Goal: Task Accomplishment & Management: Complete application form

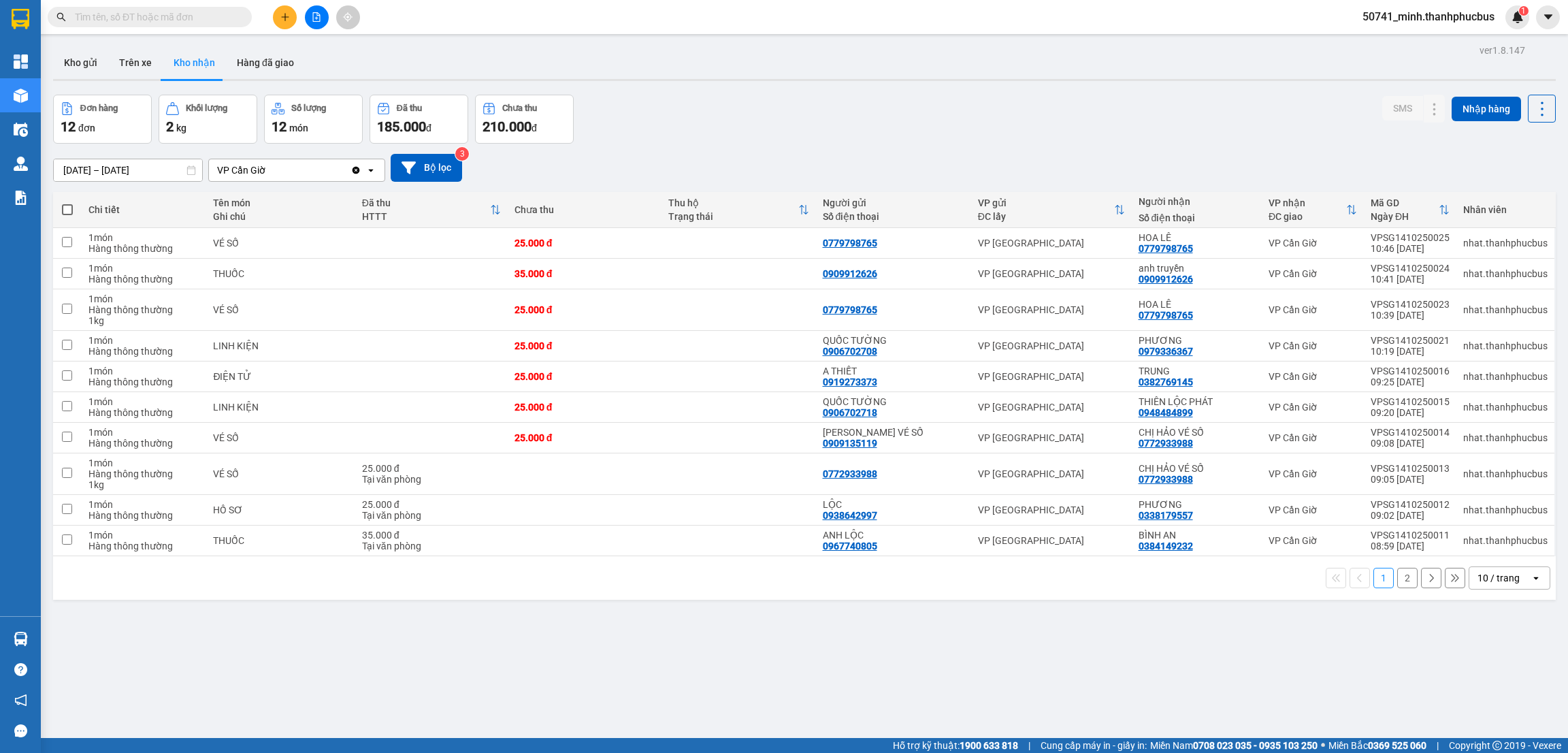
scroll to position [62, 0]
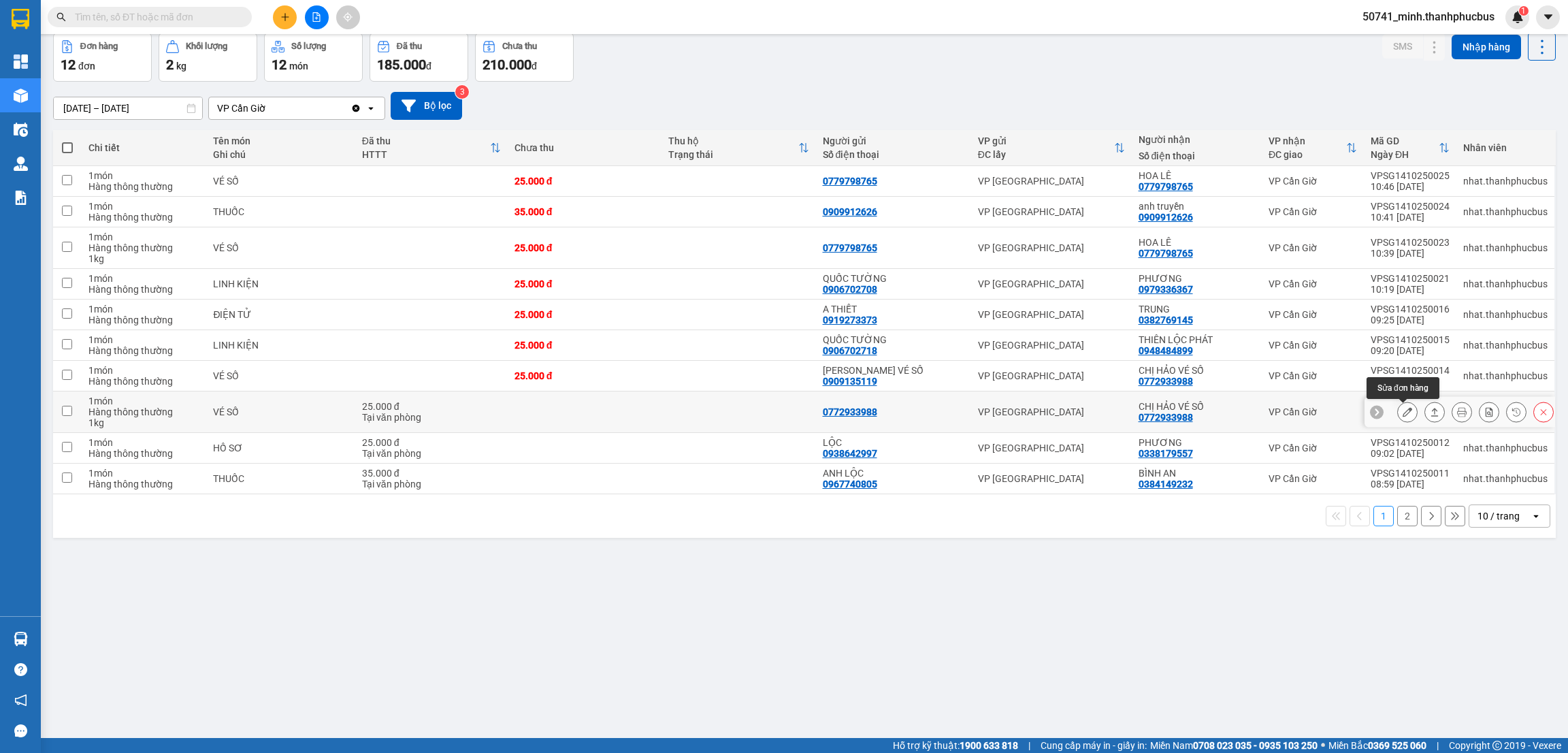
click at [1407, 414] on icon at bounding box center [1407, 412] width 10 height 10
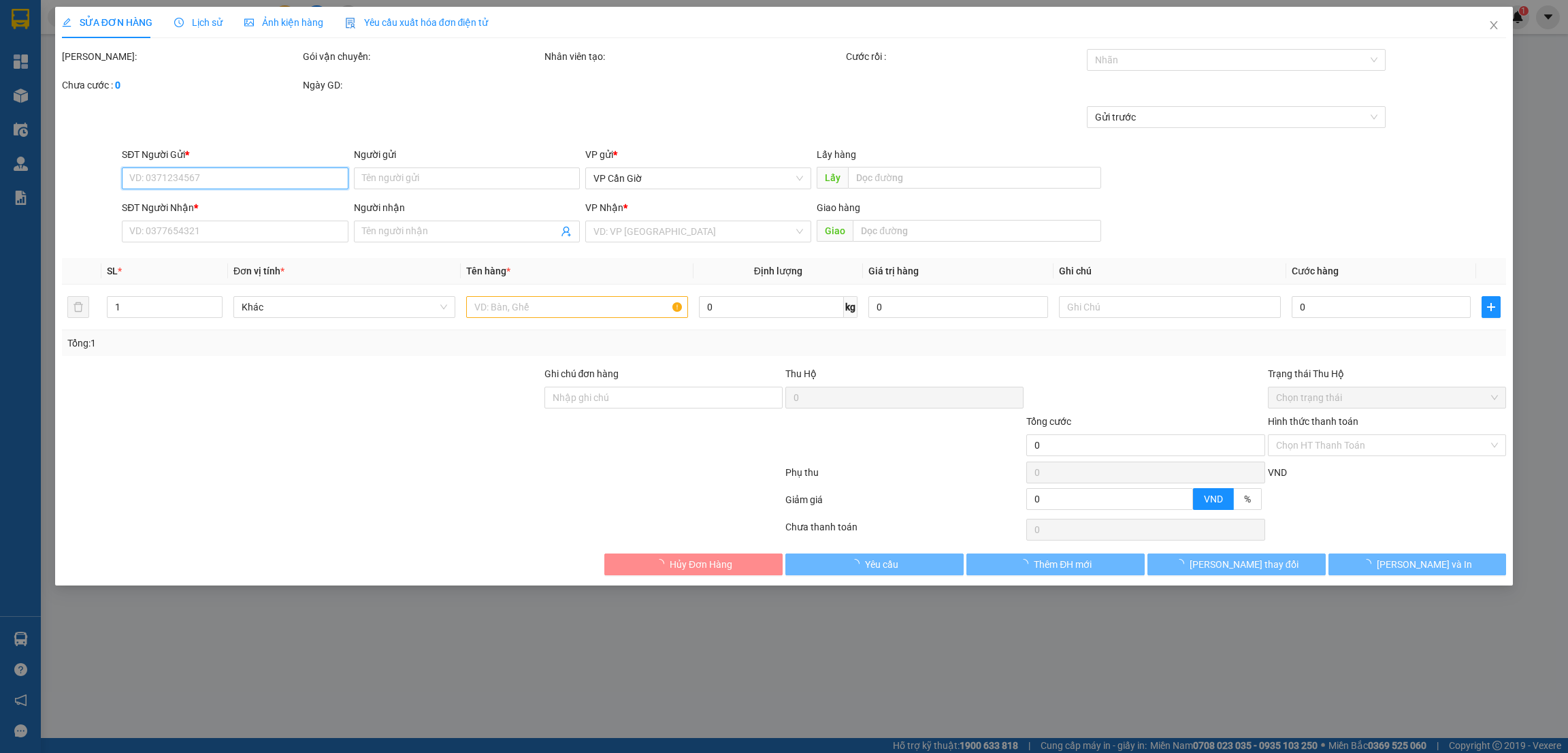
type input "0772933988"
type input "CHỊ HẢO VÉ SỐ"
type input "25.000"
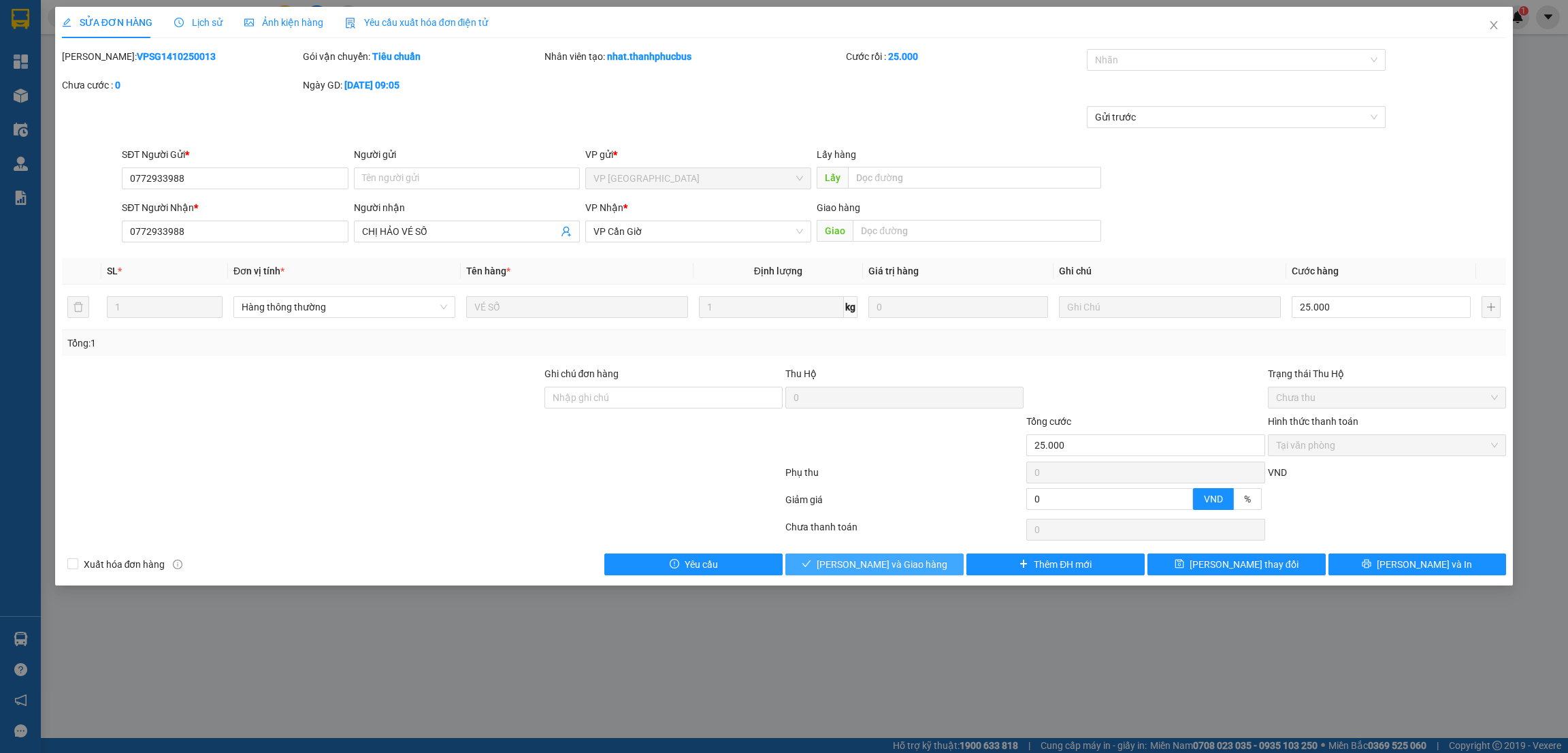
click at [870, 561] on span "[PERSON_NAME] và Giao hàng" at bounding box center [882, 564] width 131 height 15
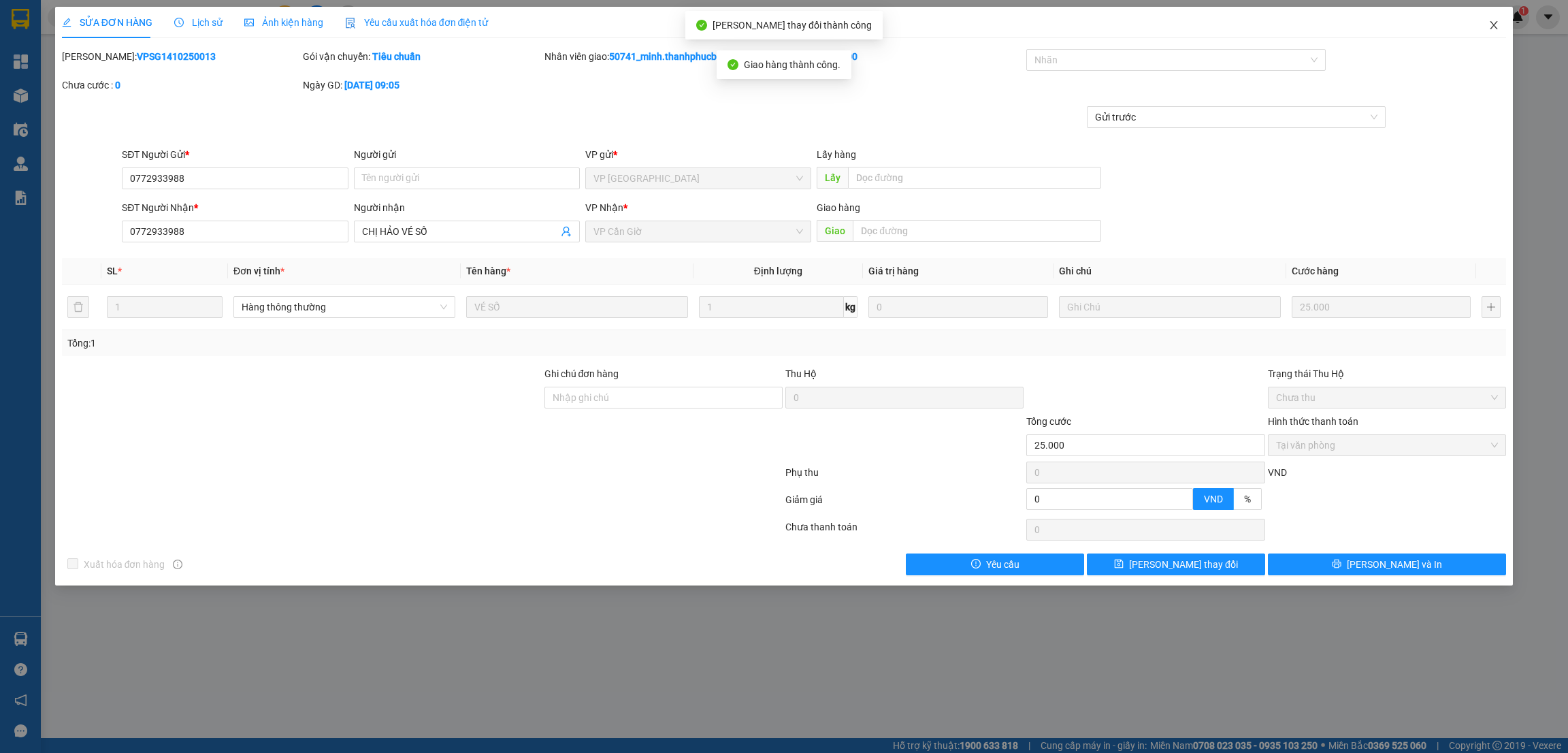
click at [1494, 26] on icon "close" at bounding box center [1495, 25] width 8 height 8
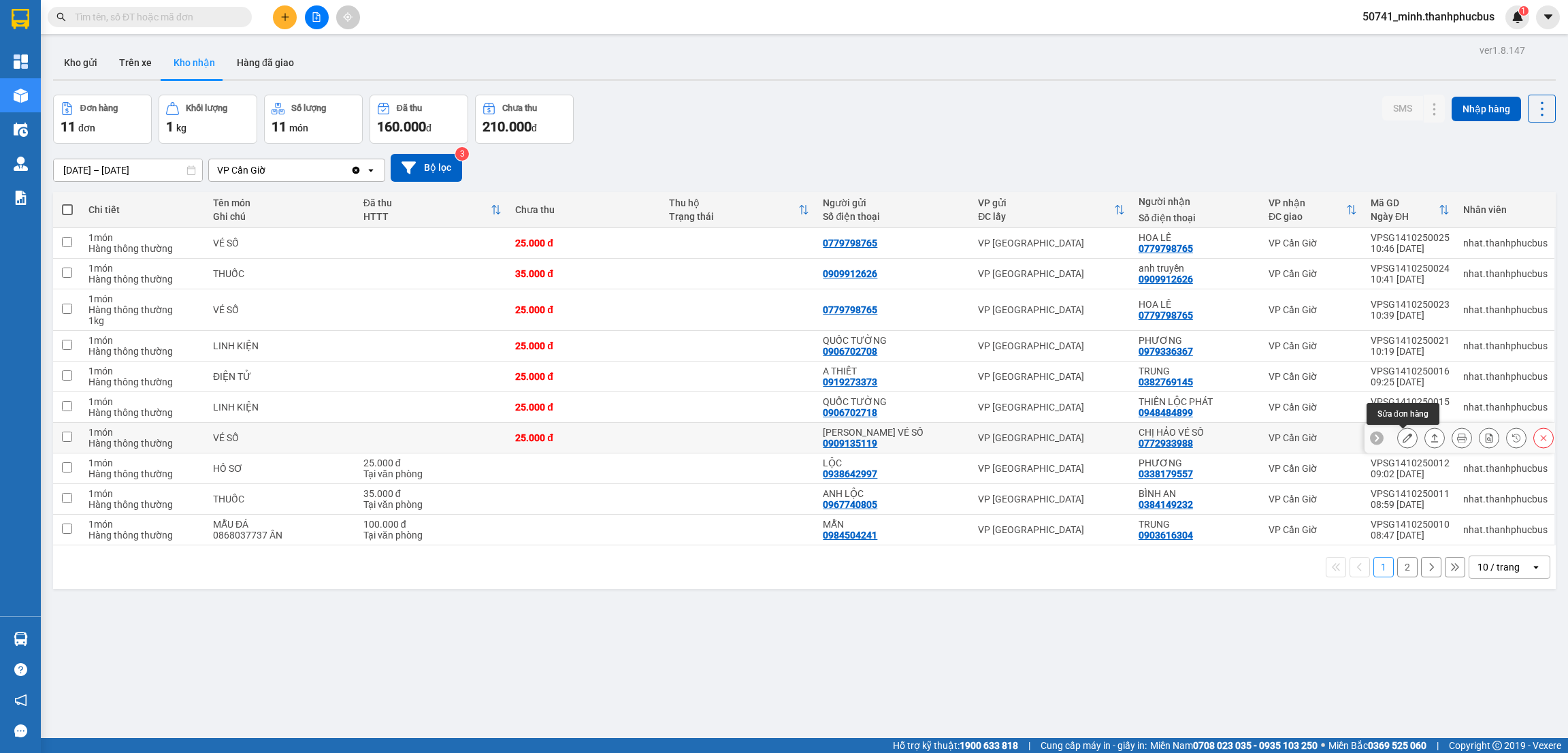
click at [1402, 439] on icon at bounding box center [1407, 438] width 10 height 10
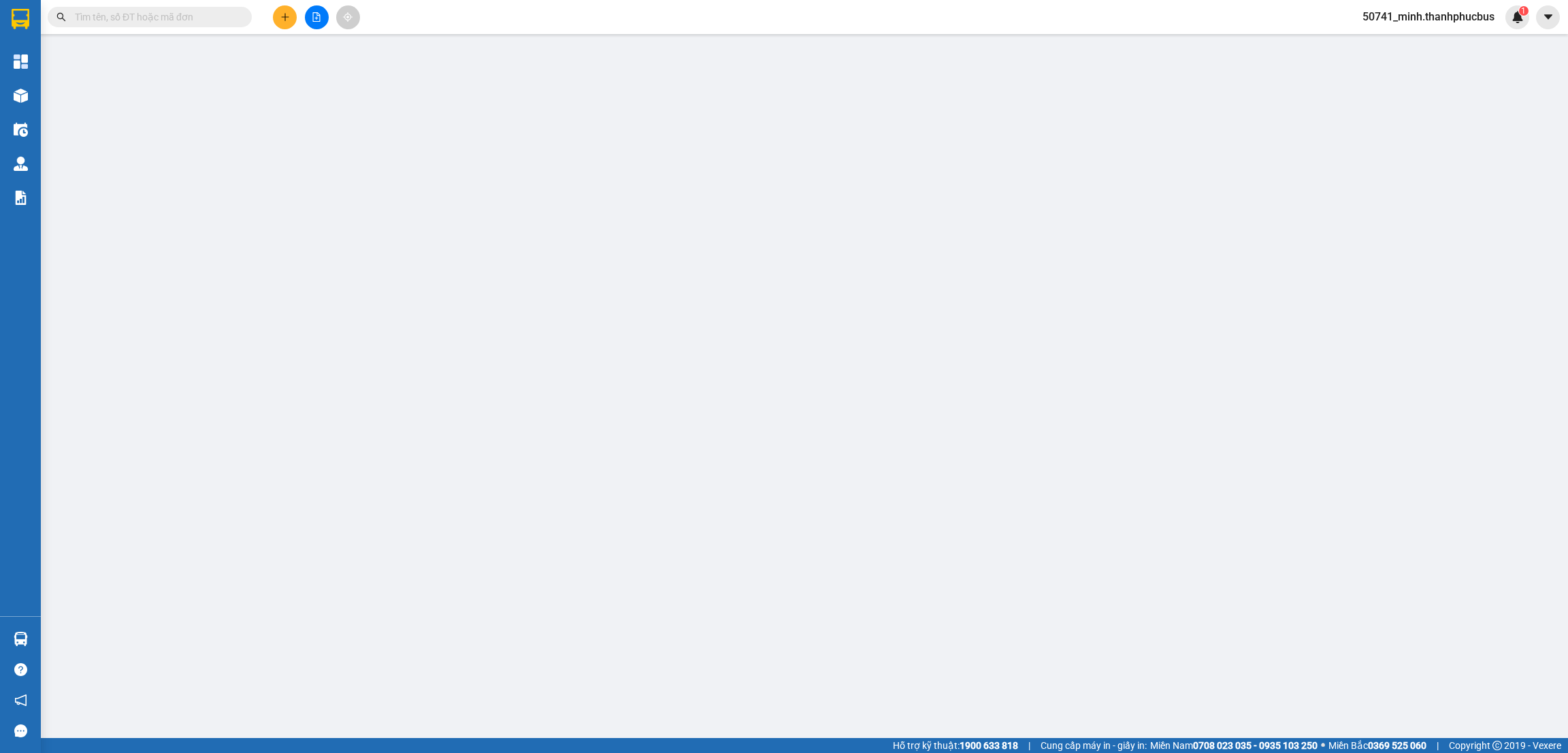
type input "0909135119"
type input "[PERSON_NAME] VÉ SỐ"
type input "0772933988"
type input "CHỊ HẢO VÉ SỐ"
type input "25.000"
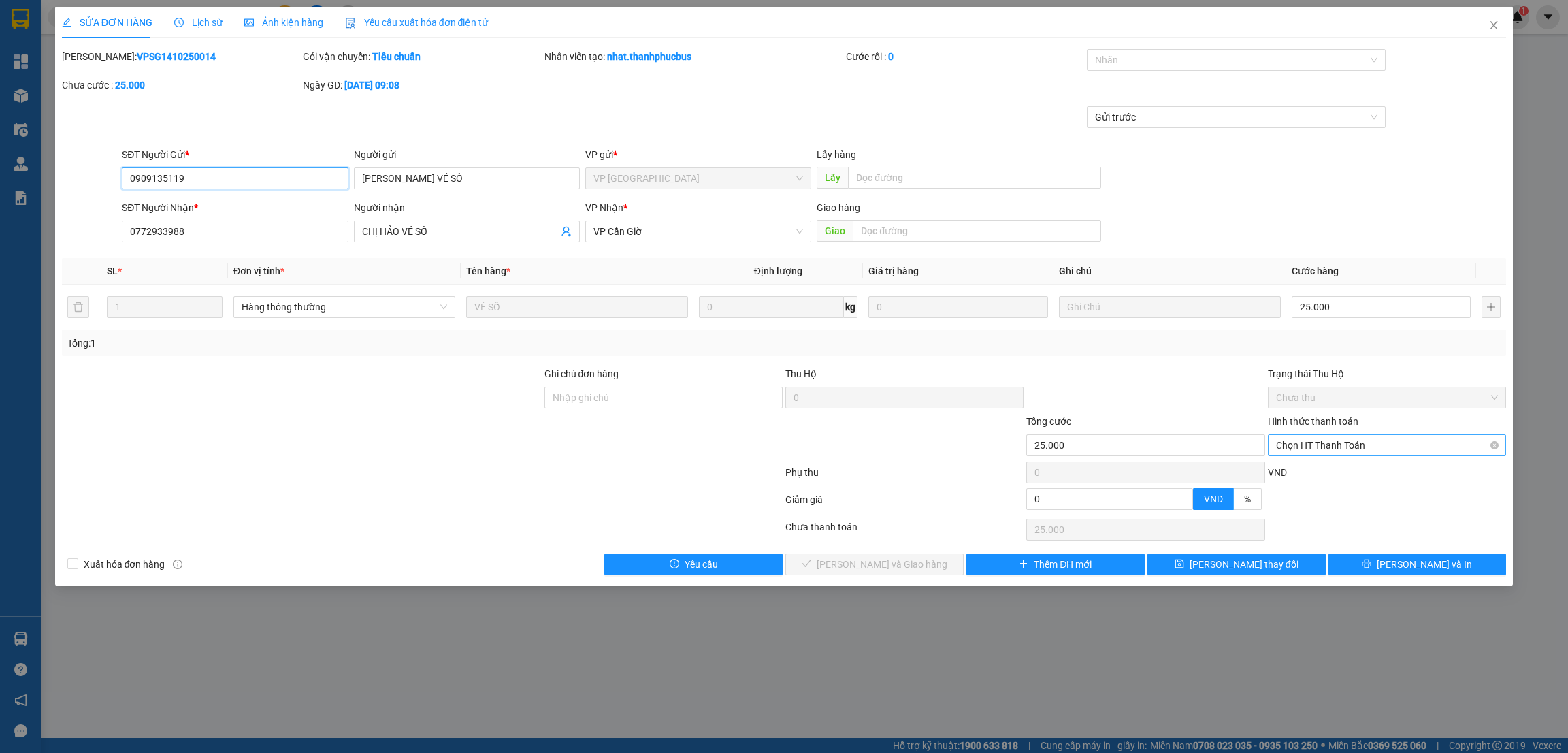
click at [1328, 447] on span "Chọn HT Thanh Toán" at bounding box center [1386, 445] width 221 height 21
click at [1306, 477] on div "Tại văn phòng" at bounding box center [1386, 473] width 221 height 15
type input "0"
click at [913, 568] on span "[PERSON_NAME] và Giao hàng" at bounding box center [882, 564] width 131 height 15
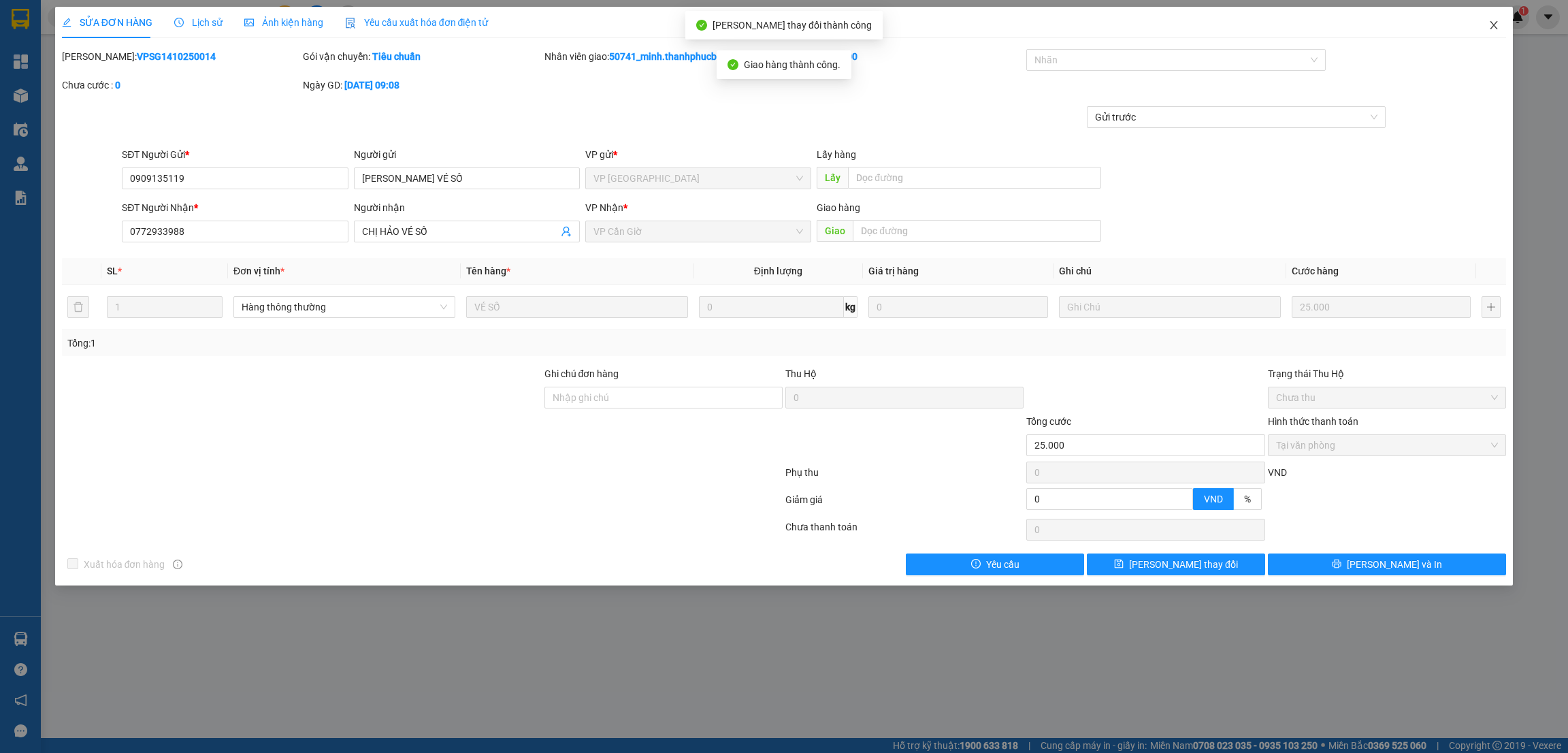
click at [1496, 28] on icon "close" at bounding box center [1494, 25] width 11 height 11
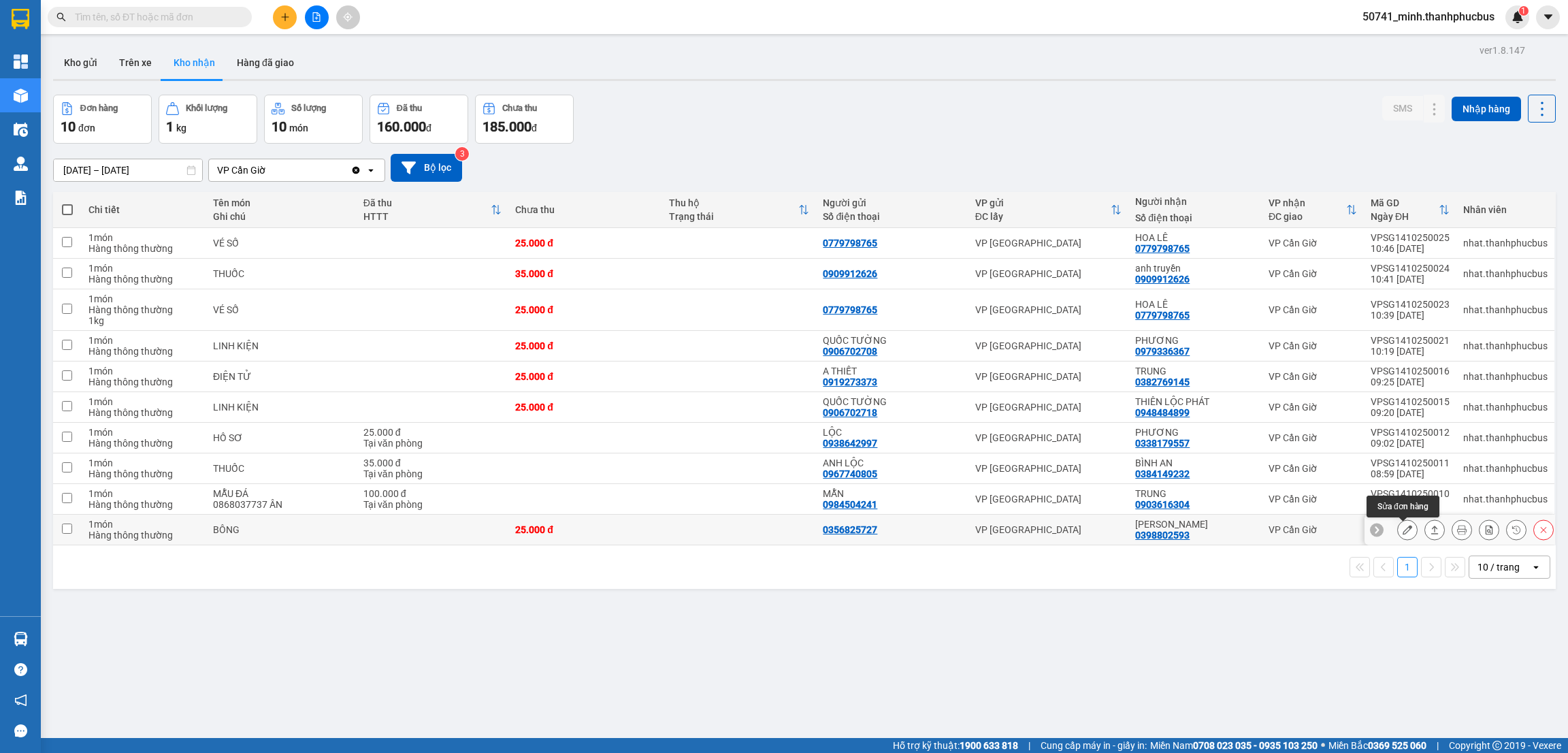
click at [1402, 528] on icon at bounding box center [1407, 529] width 10 height 10
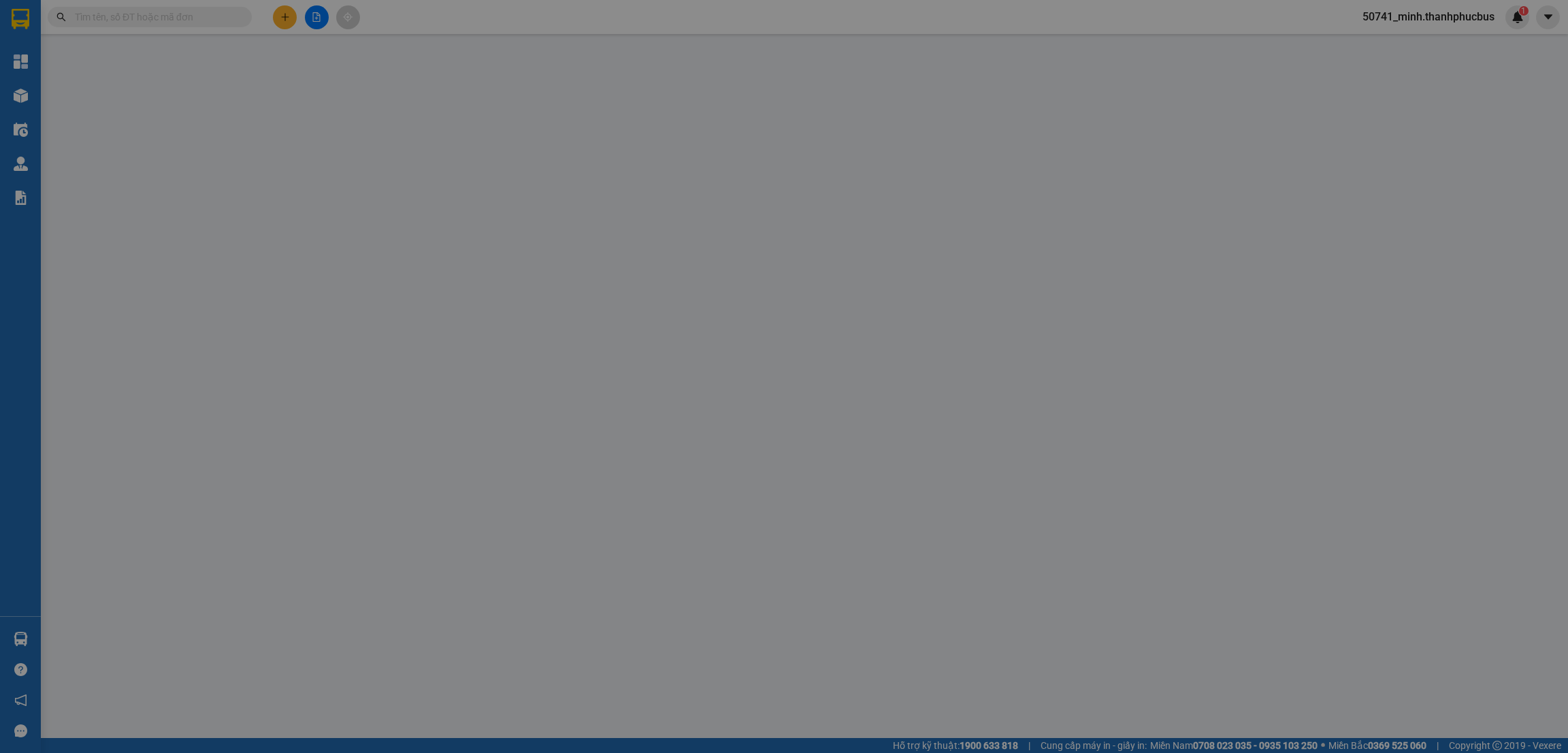
type input "0356825727"
type input "0398802593"
type input "[PERSON_NAME]"
type input "25.000"
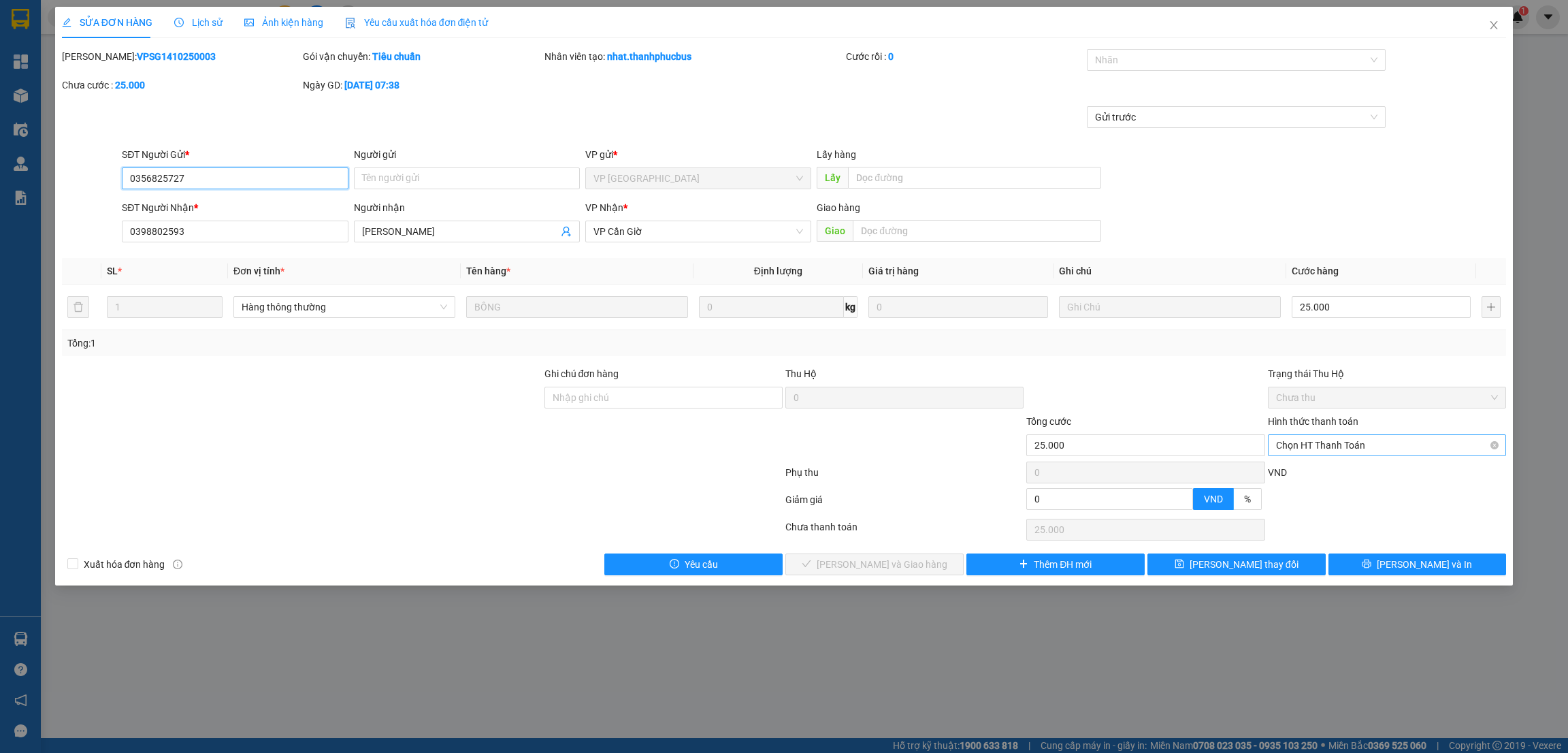
click at [1357, 443] on span "Chọn HT Thanh Toán" at bounding box center [1386, 445] width 221 height 21
click at [1325, 475] on div "Tại văn phòng" at bounding box center [1386, 473] width 221 height 15
type input "0"
click at [898, 561] on span "[PERSON_NAME] và Giao hàng" at bounding box center [882, 564] width 131 height 15
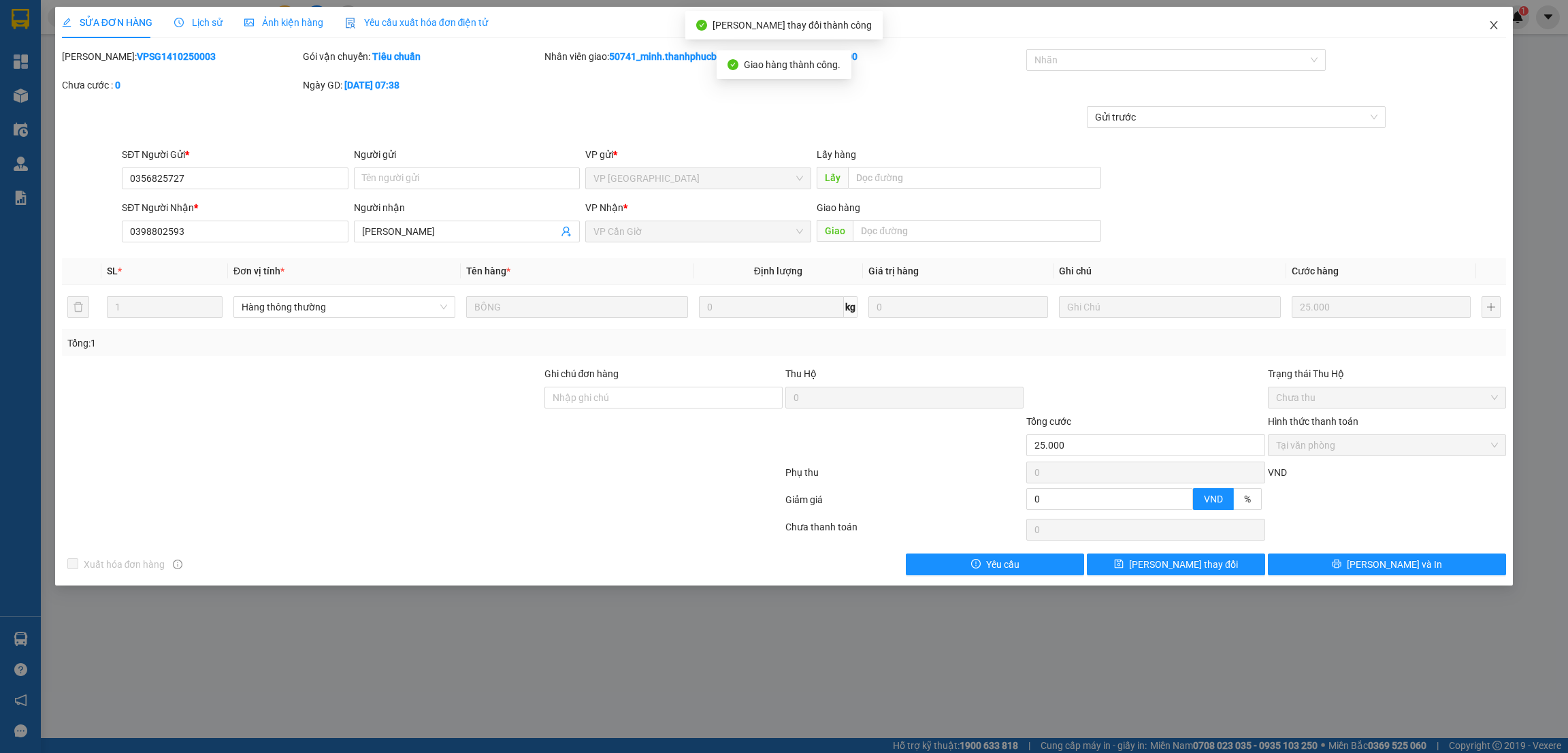
click at [1494, 25] on icon "close" at bounding box center [1495, 25] width 8 height 8
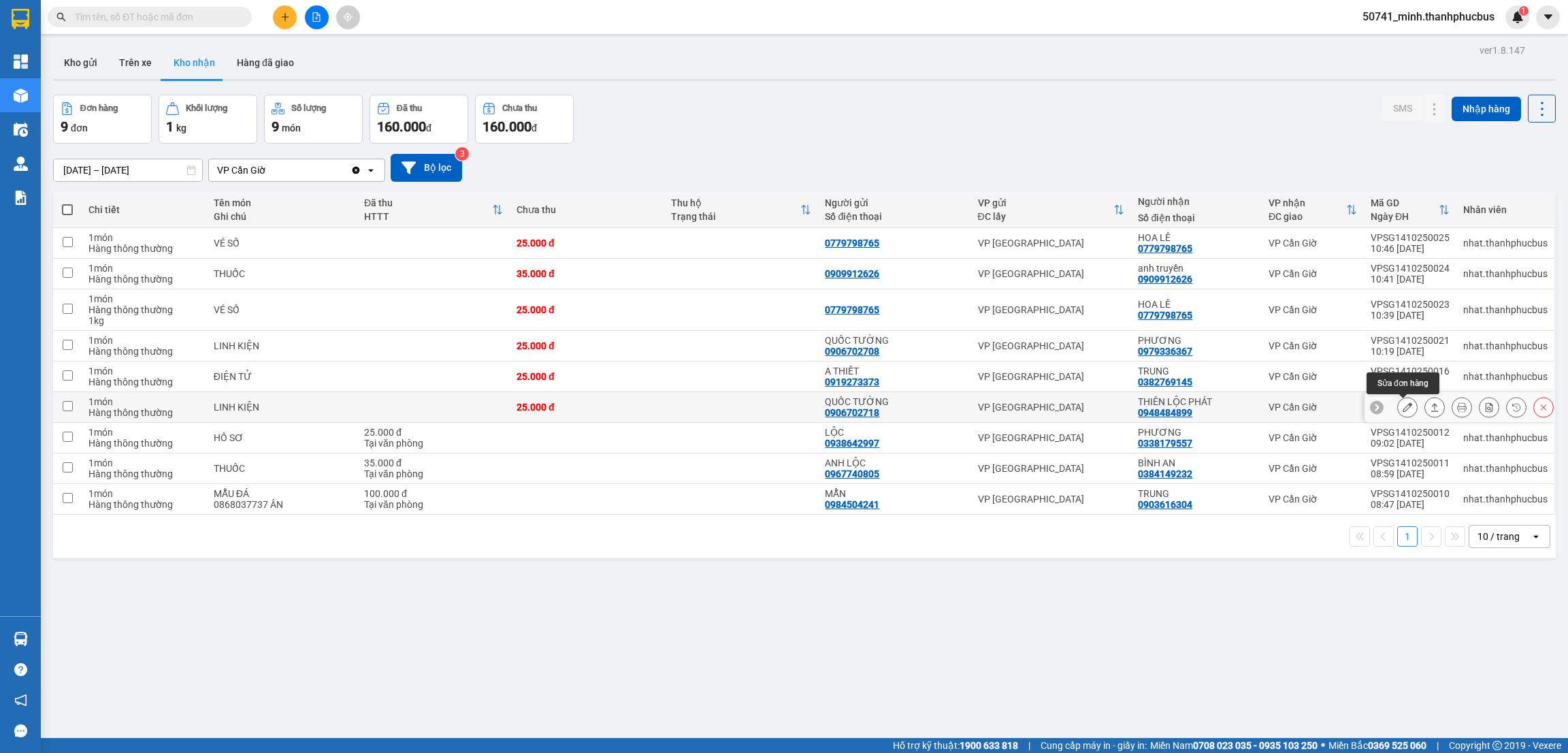
click at [1402, 407] on icon at bounding box center [1407, 407] width 10 height 10
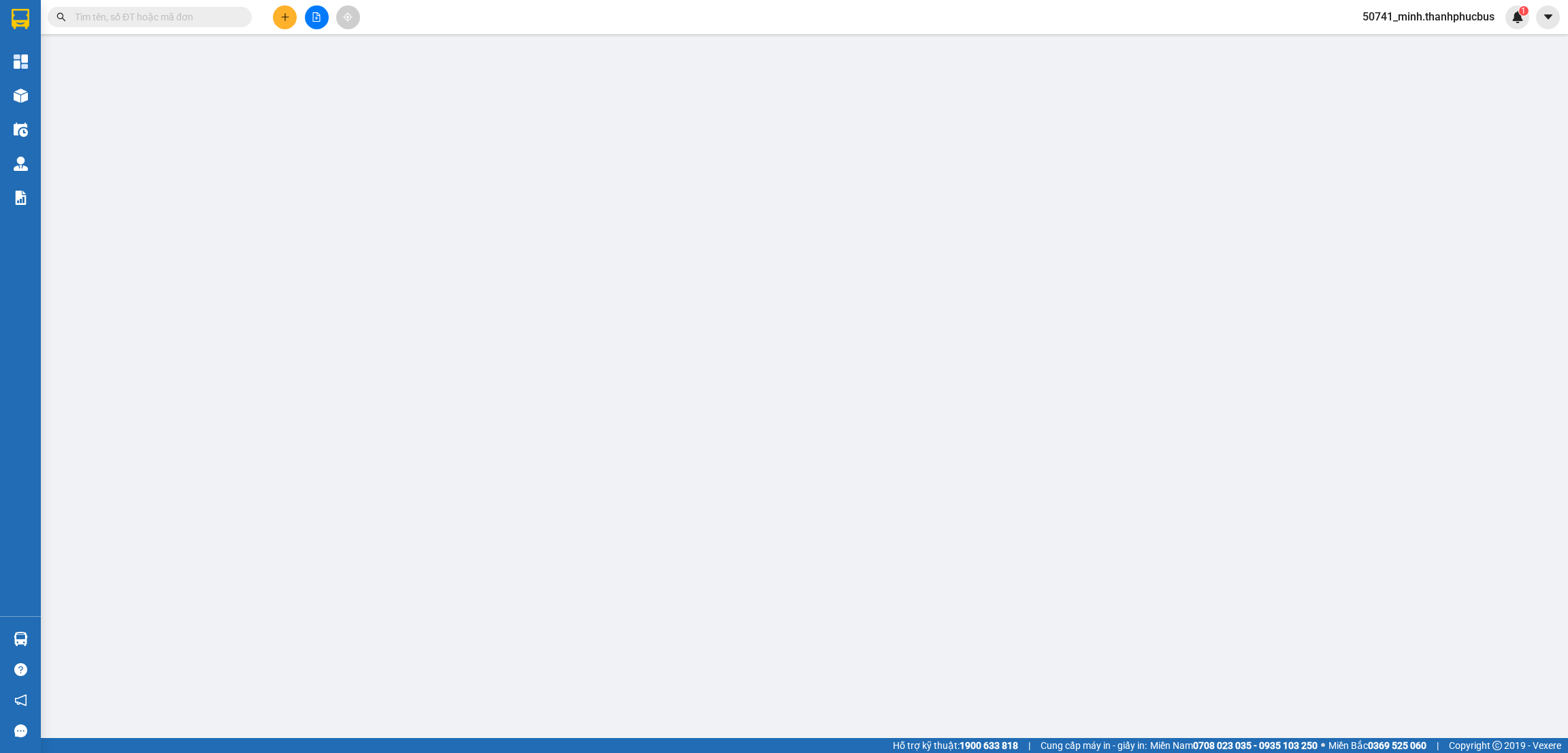
type input "0906702718"
type input "QUỐC TƯỜNG"
type input "0948484899"
type input "THIÊN LỘC PHÁT"
type input "25.000"
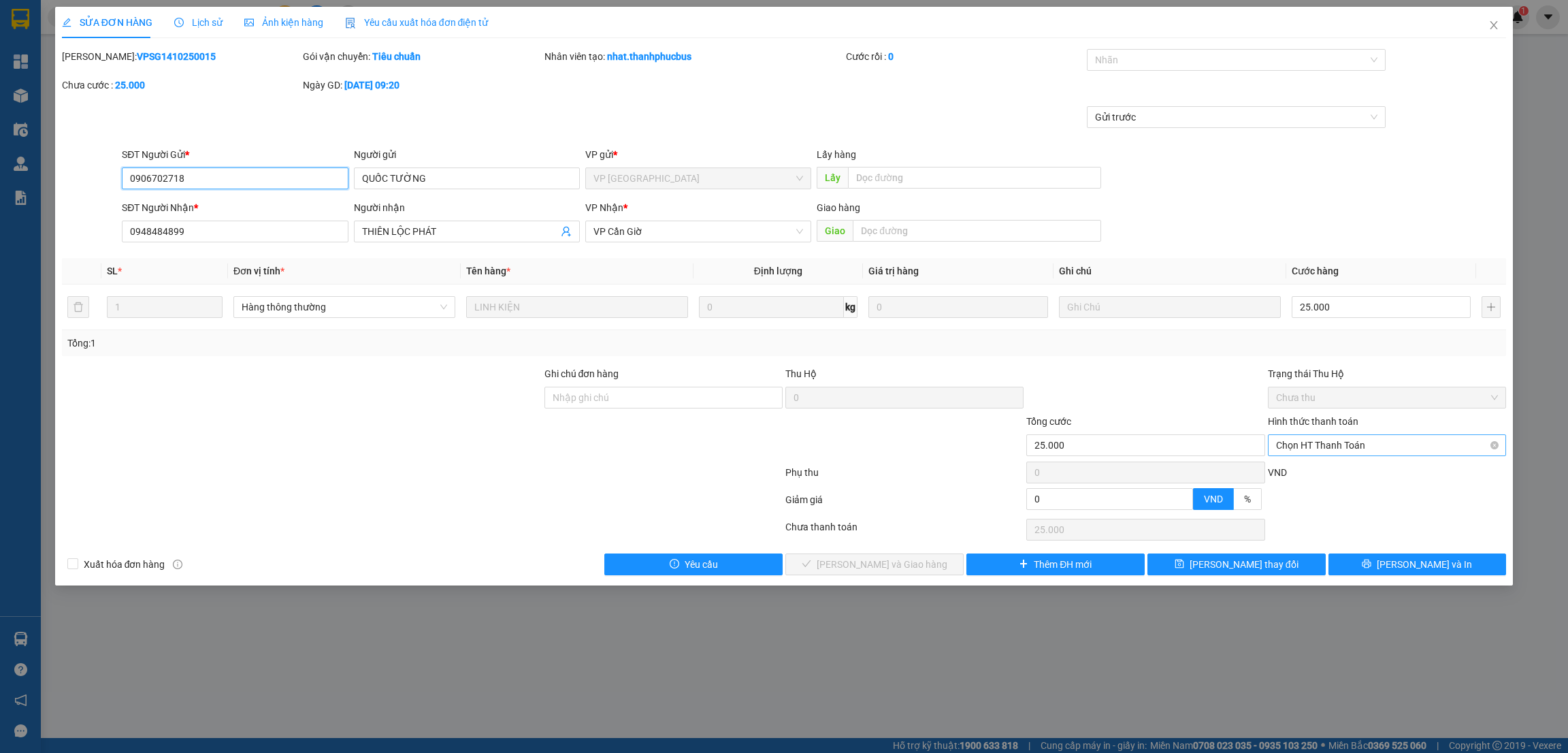
click at [1350, 442] on span "Chọn HT Thanh Toán" at bounding box center [1386, 445] width 221 height 21
click at [1316, 471] on div "Tại văn phòng" at bounding box center [1386, 473] width 221 height 15
type input "0"
click at [892, 565] on span "[PERSON_NAME] và Giao hàng" at bounding box center [882, 564] width 131 height 15
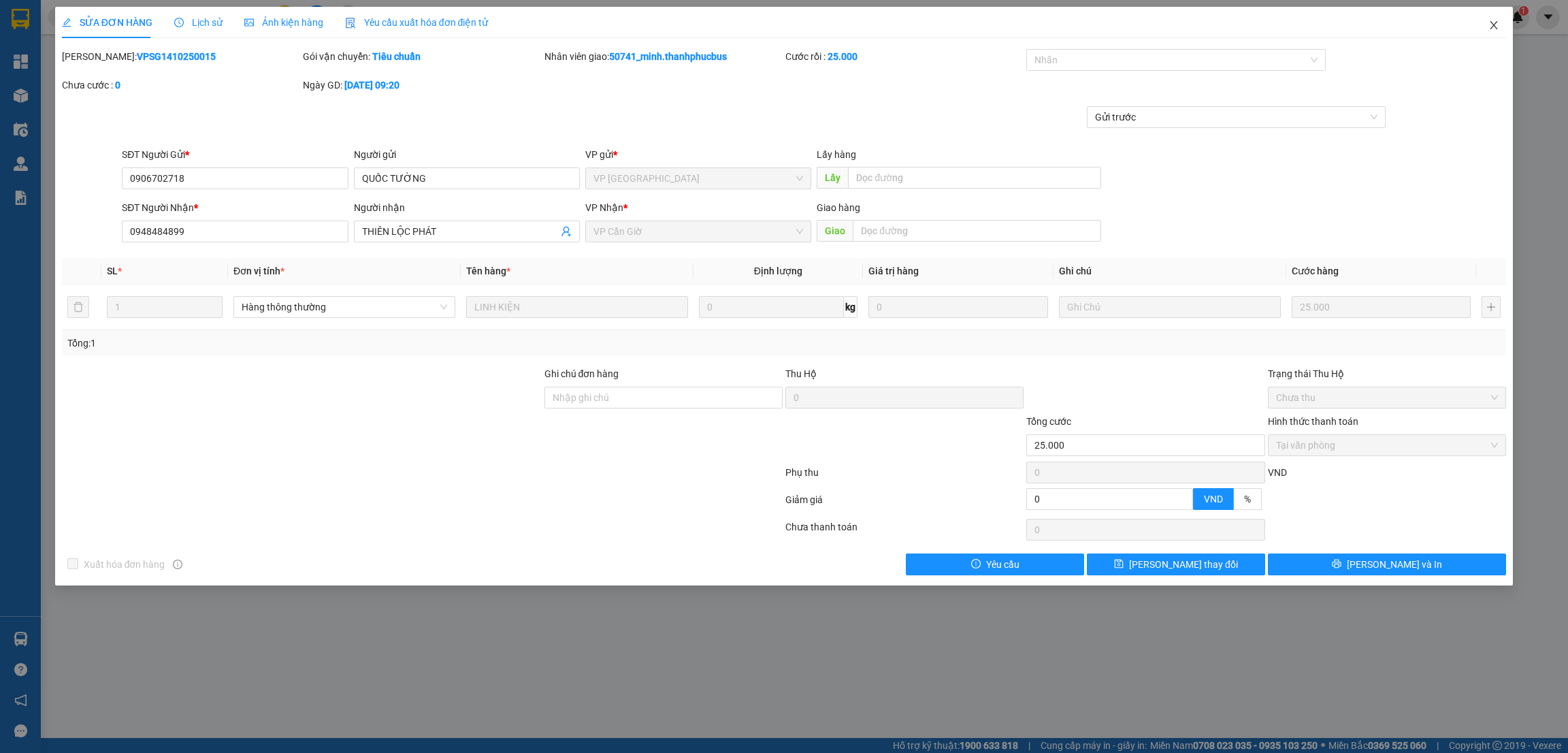
click at [1496, 25] on icon "close" at bounding box center [1494, 25] width 11 height 11
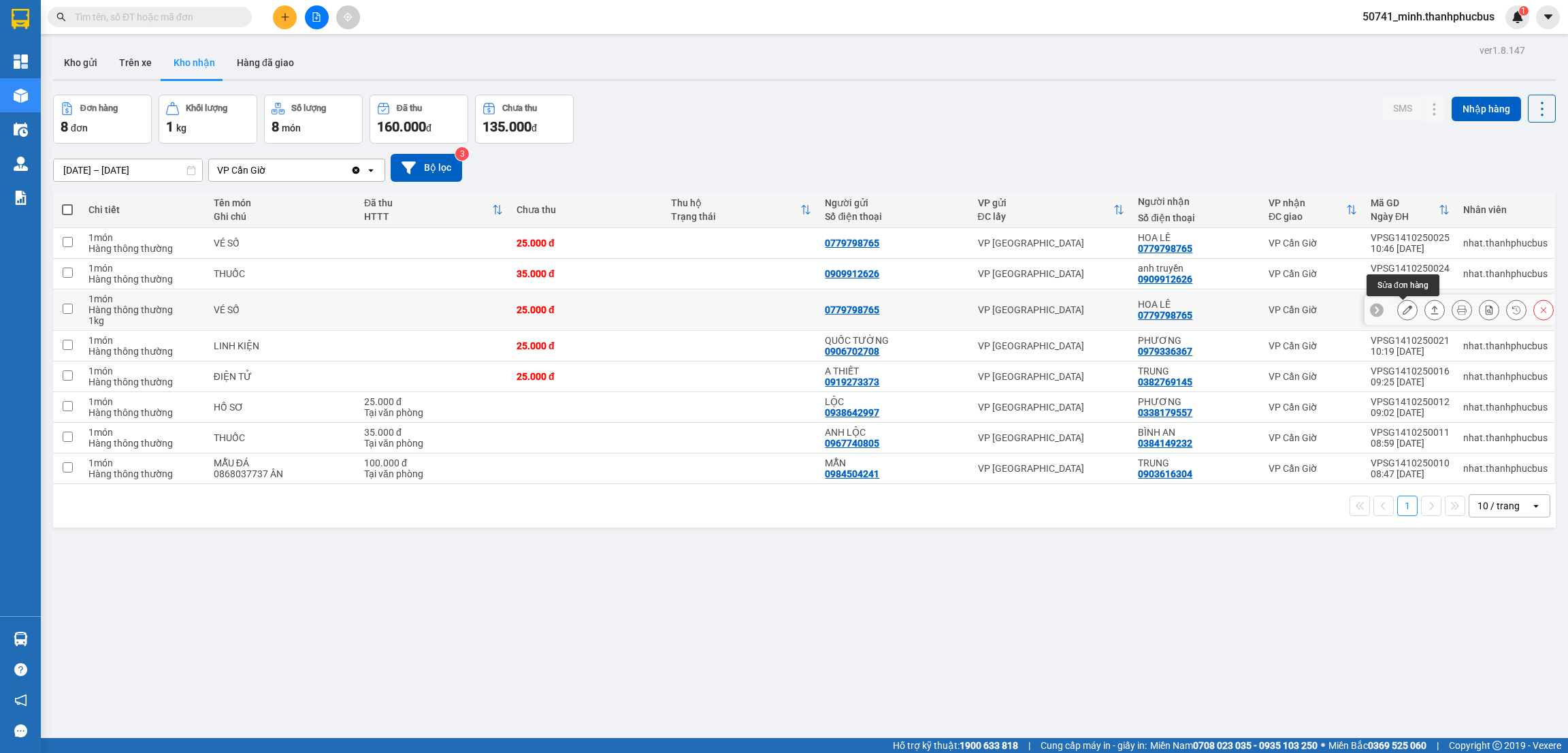
click at [1402, 308] on icon at bounding box center [1407, 310] width 10 height 10
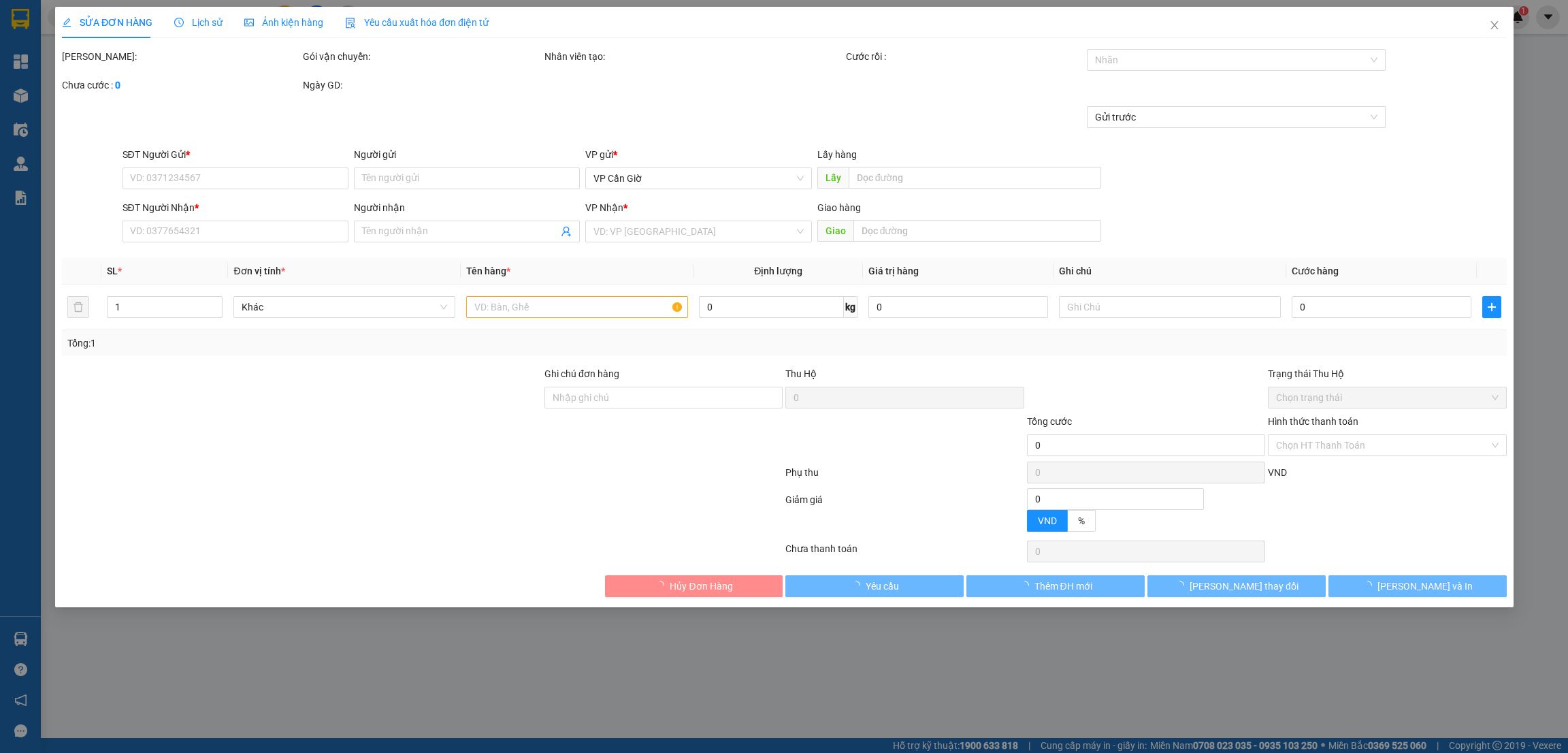
type input "0779798765"
type input "HOA LÊ"
type input "25.000"
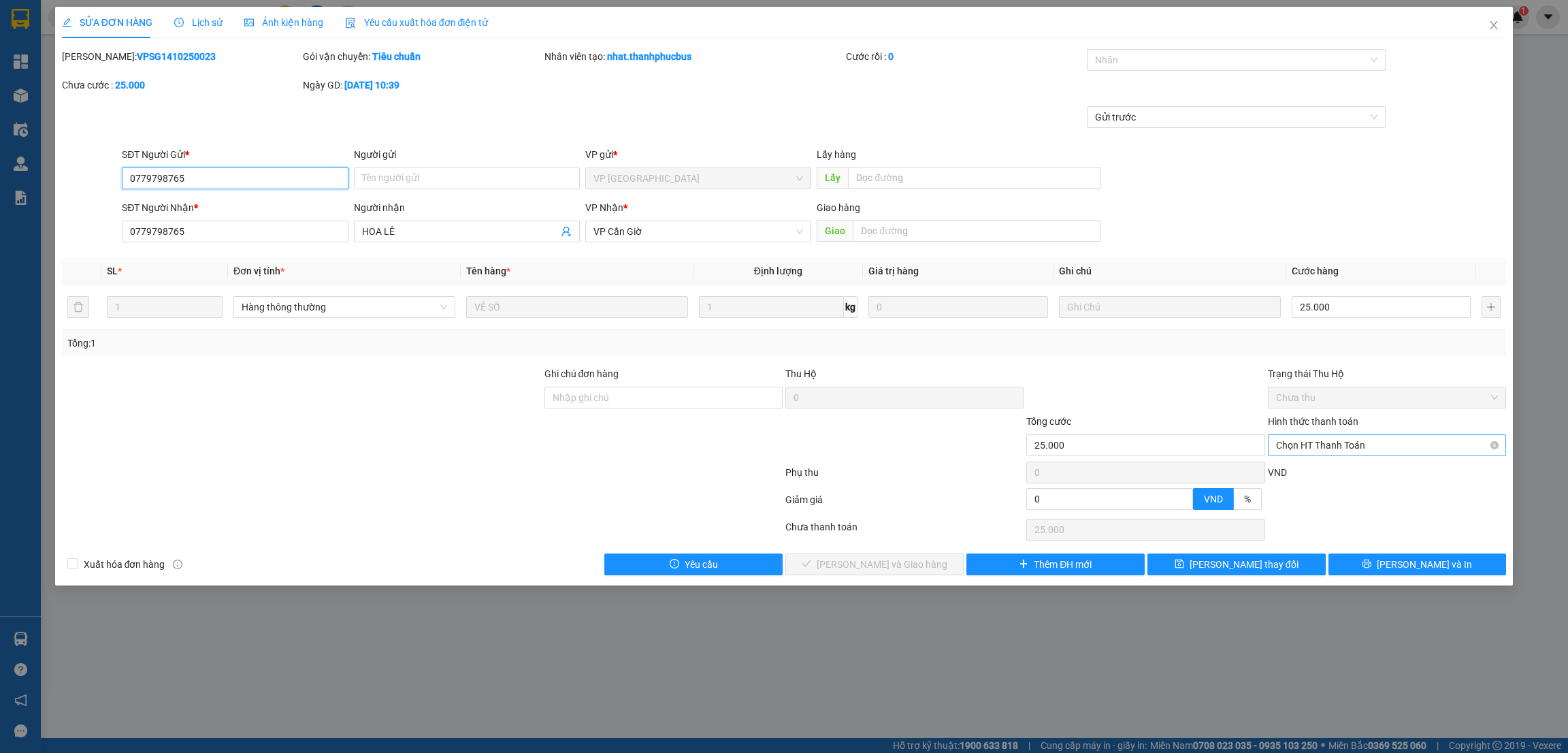
click at [1302, 443] on span "Chọn HT Thanh Toán" at bounding box center [1386, 445] width 221 height 21
click at [1283, 468] on div "Tại văn phòng" at bounding box center [1386, 473] width 221 height 15
type input "0"
click at [873, 560] on span "[PERSON_NAME] và Giao hàng" at bounding box center [882, 564] width 131 height 15
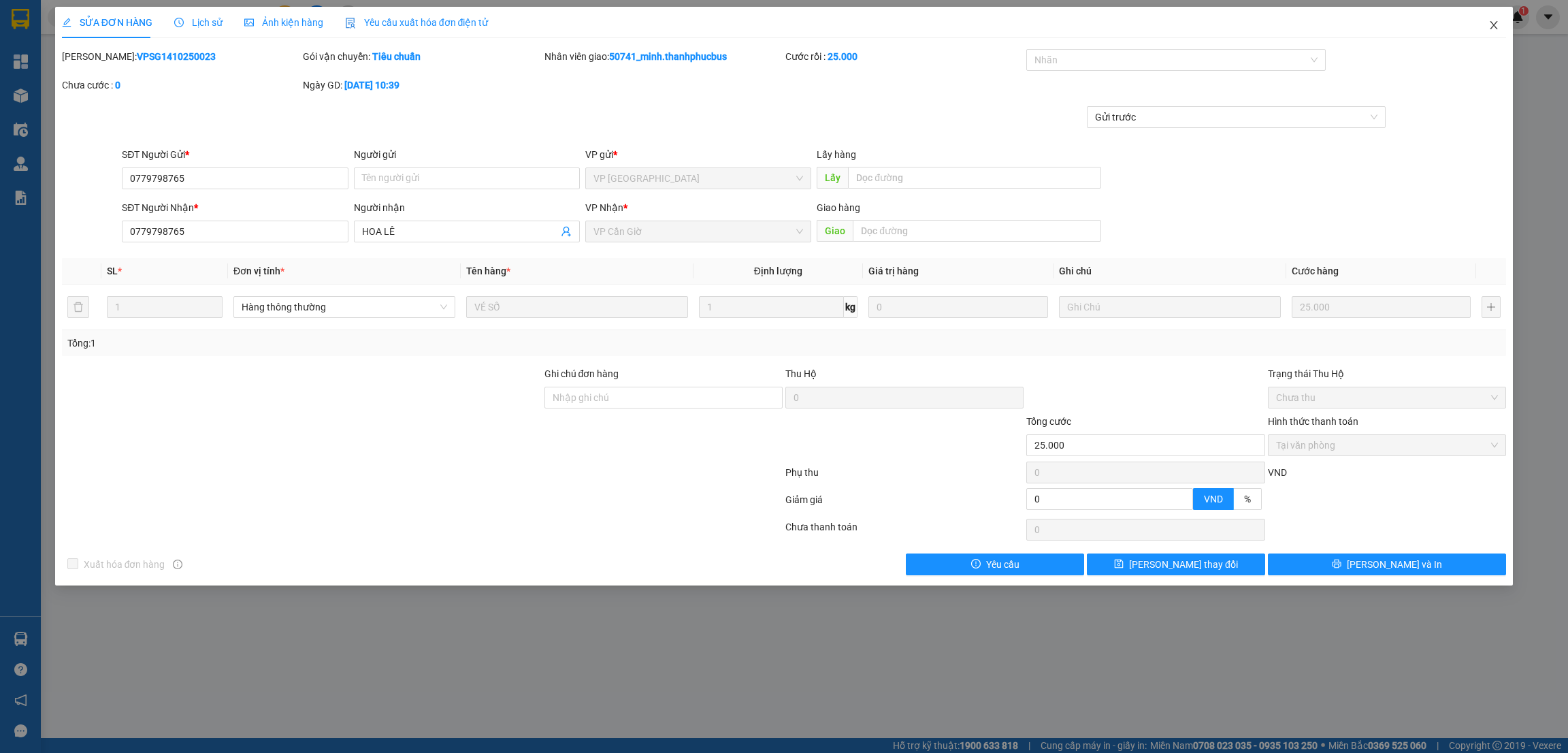
click at [1493, 25] on icon "close" at bounding box center [1494, 25] width 11 height 11
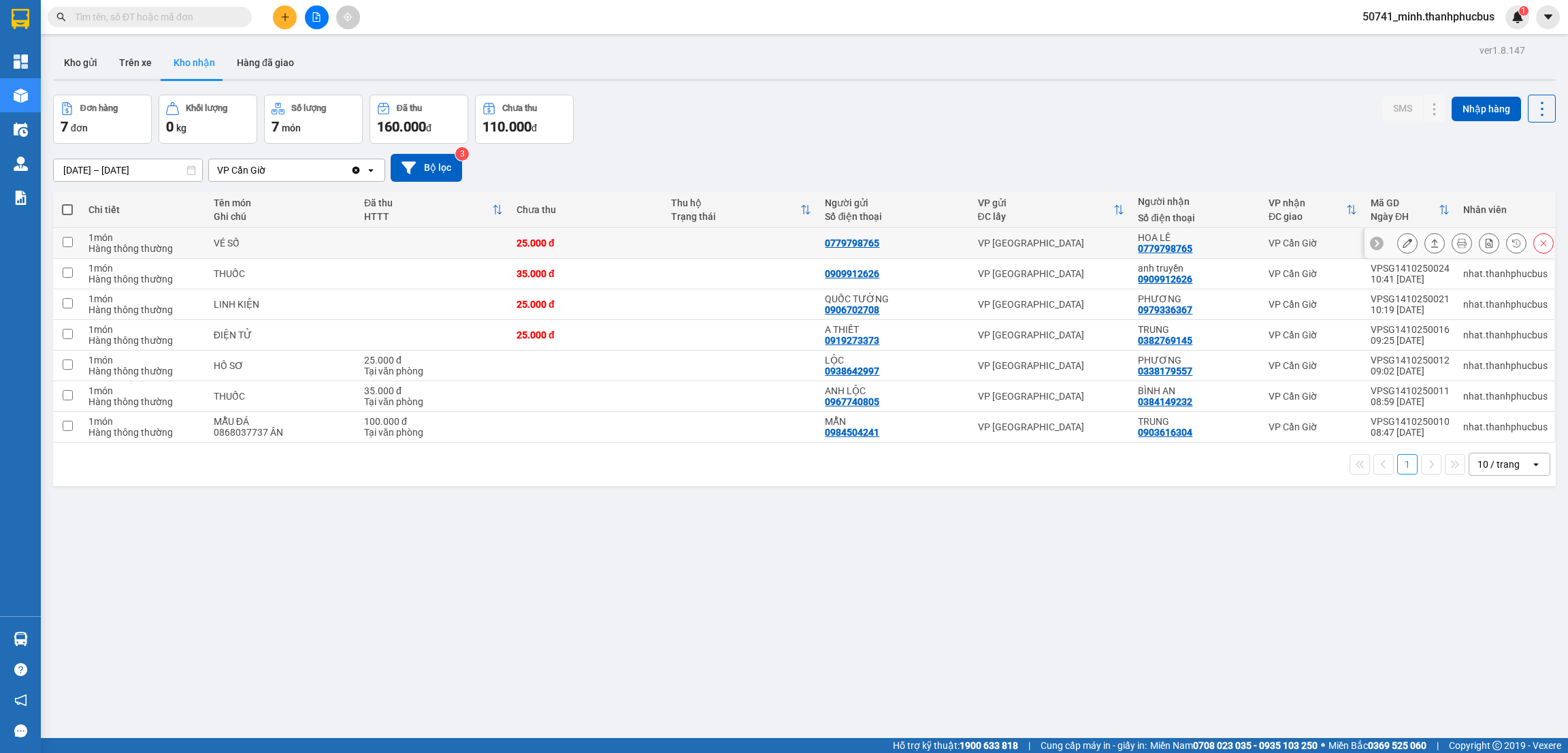
click at [1402, 241] on icon at bounding box center [1407, 243] width 10 height 10
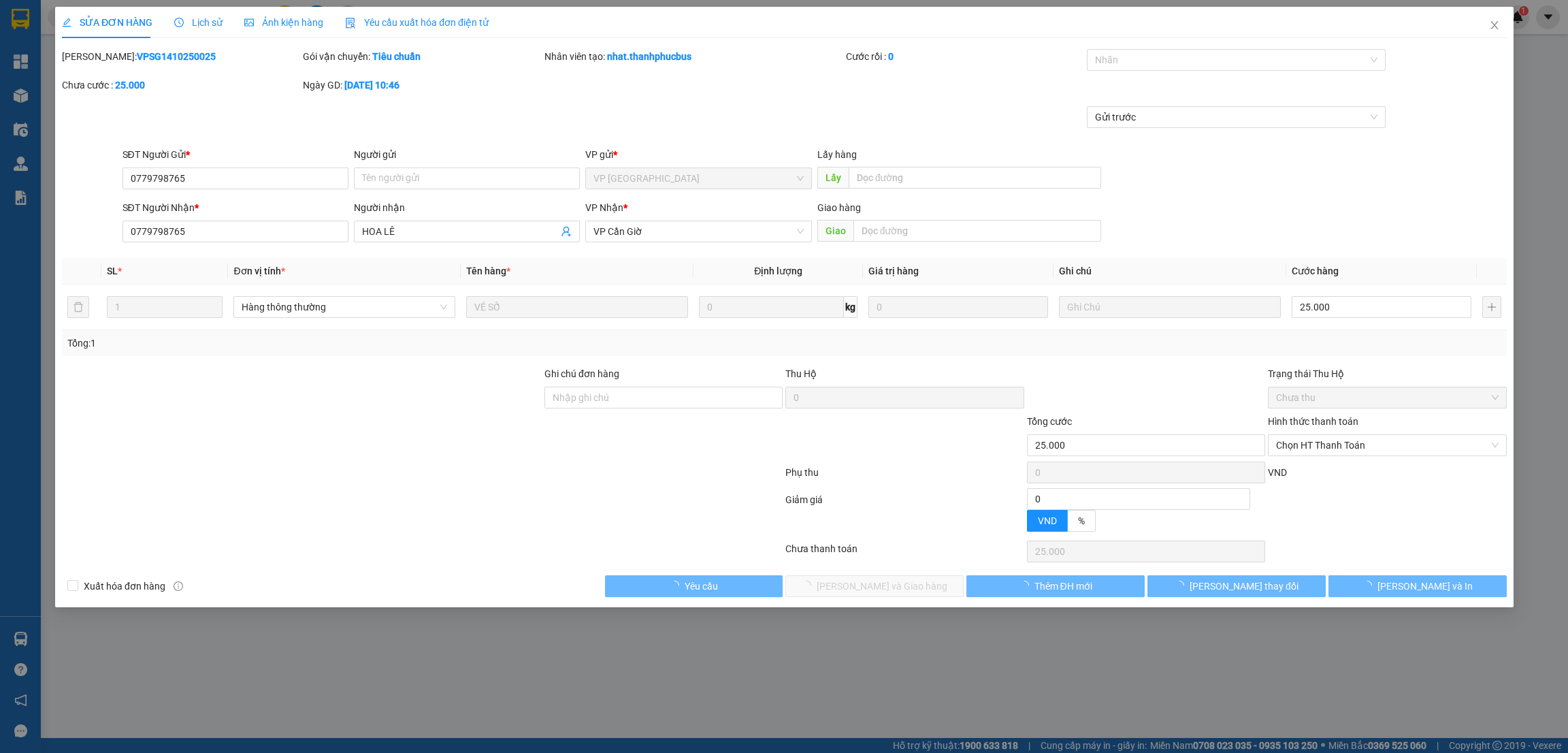
type input "0779798765"
type input "HOA LÊ"
type input "25.000"
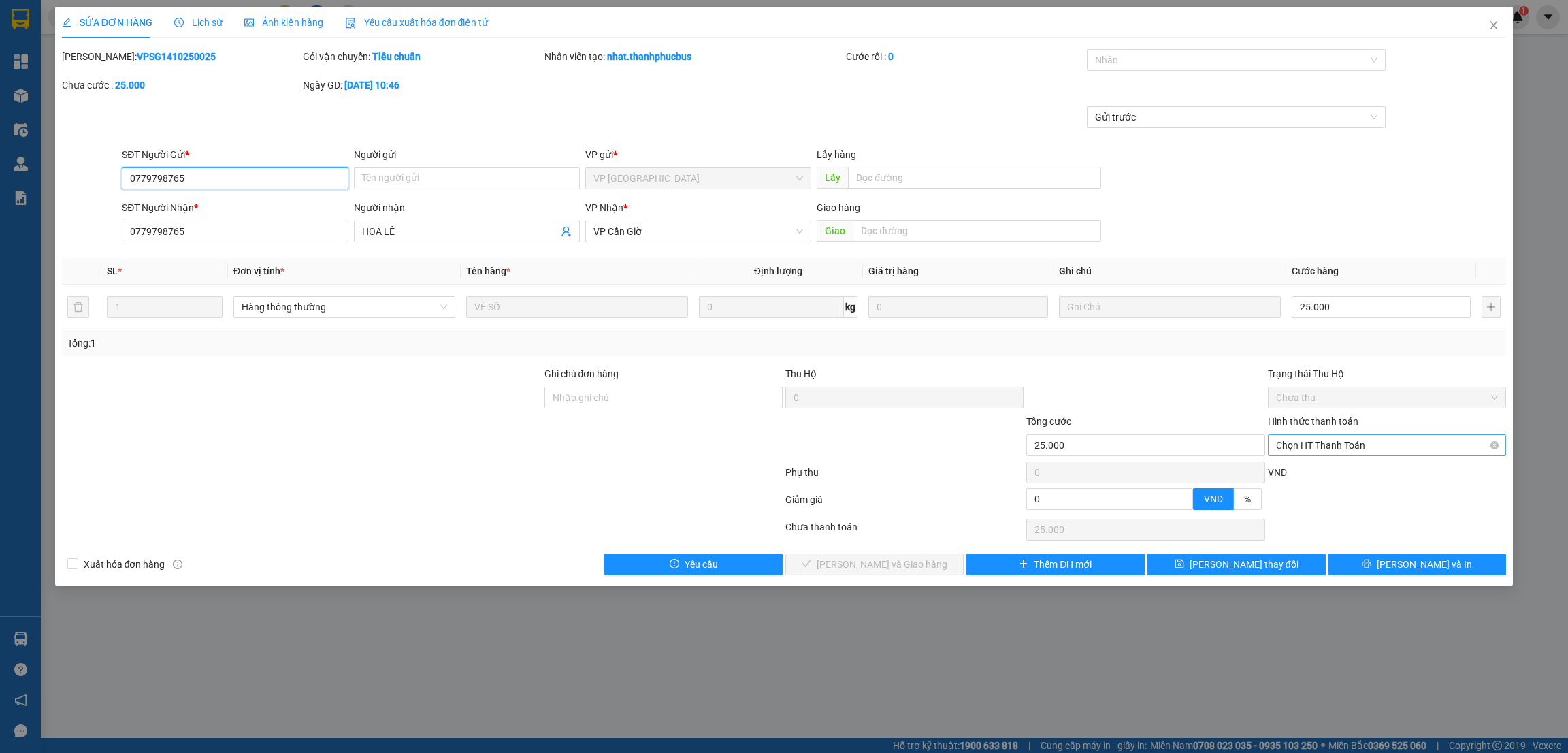
click at [1301, 447] on span "Chọn HT Thanh Toán" at bounding box center [1386, 445] width 221 height 21
click at [1280, 475] on div "Tại văn phòng" at bounding box center [1386, 473] width 221 height 15
type input "0"
click at [871, 560] on span "[PERSON_NAME] và Giao hàng" at bounding box center [882, 564] width 131 height 15
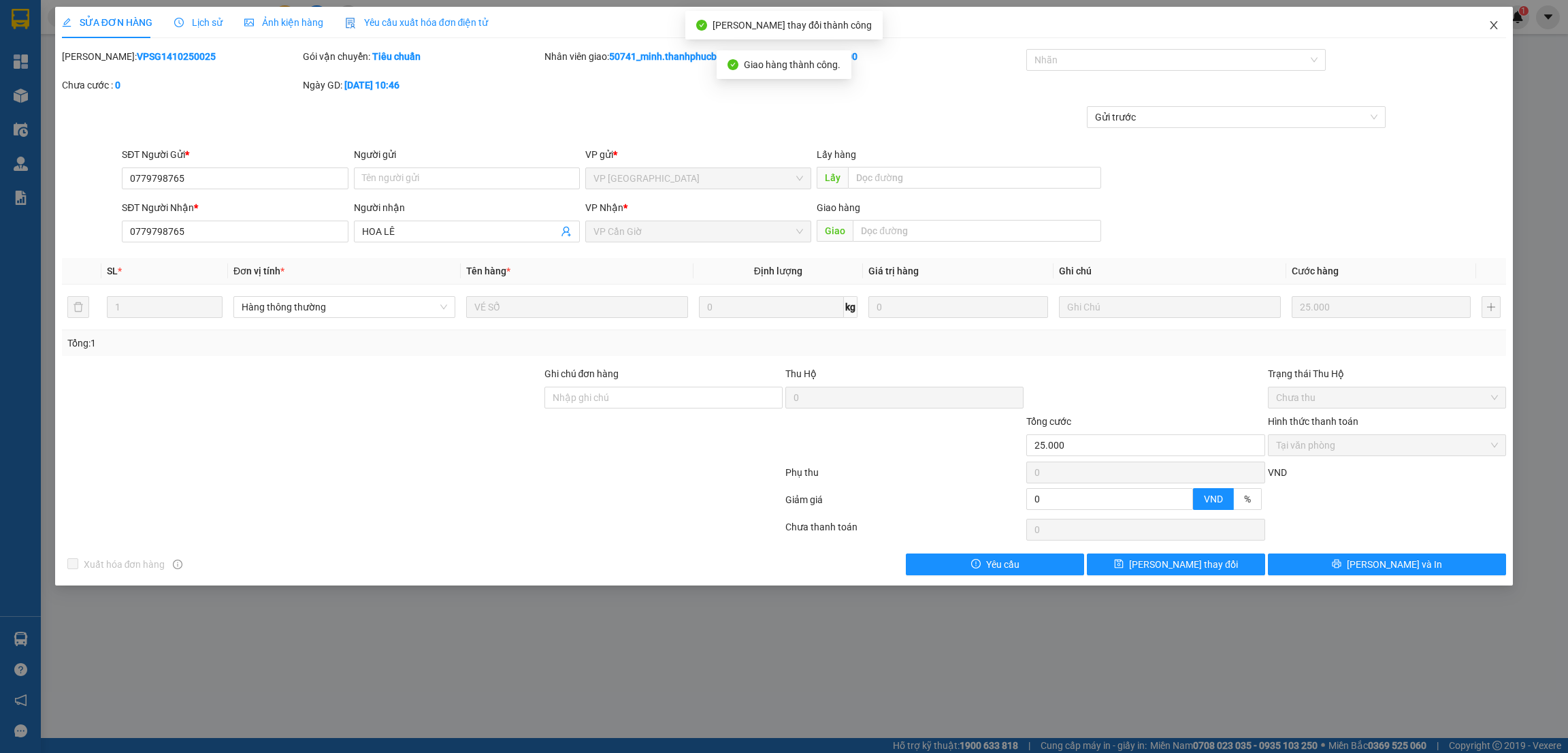
click at [1489, 23] on icon "close" at bounding box center [1494, 25] width 11 height 11
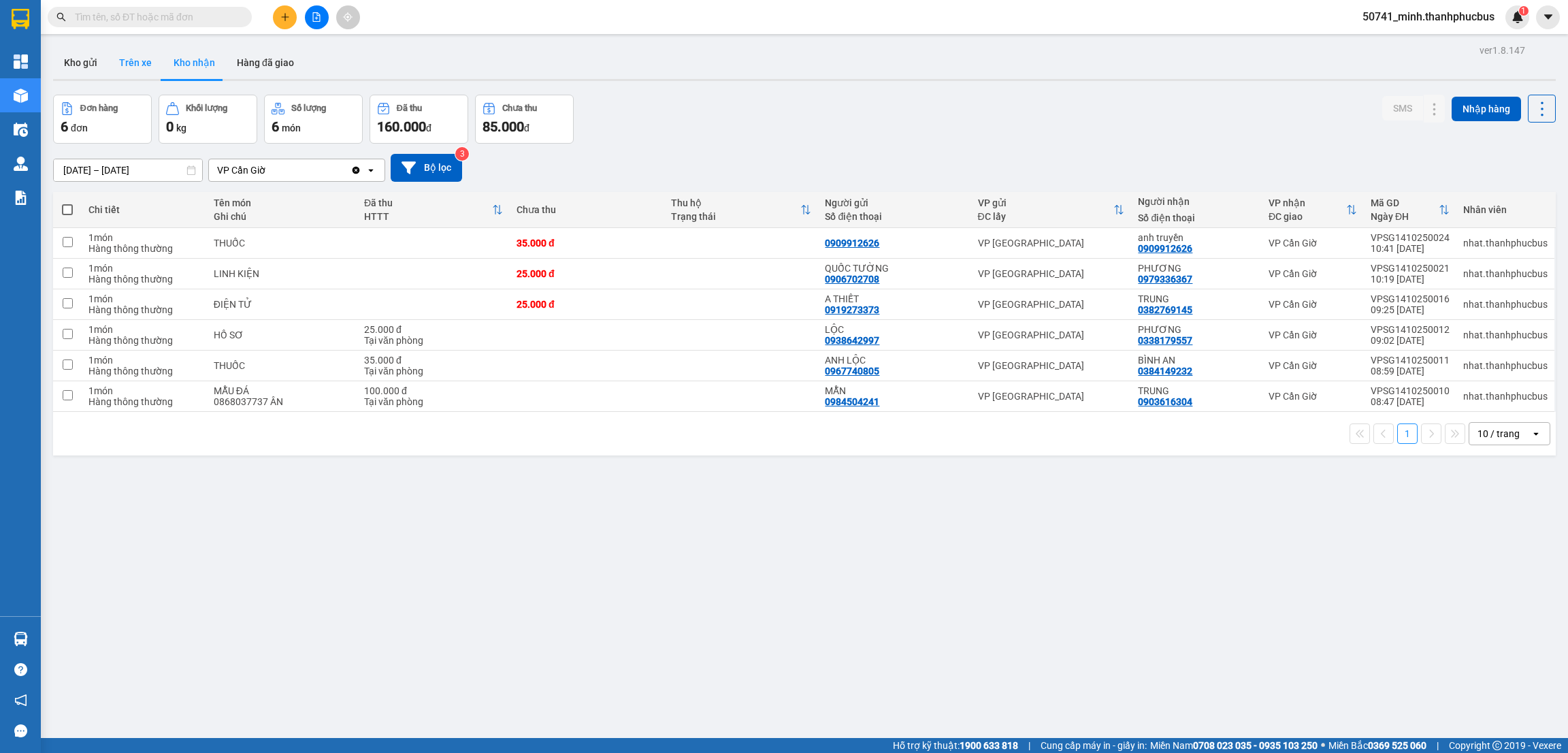
click at [128, 62] on button "Trên xe" at bounding box center [135, 63] width 55 height 33
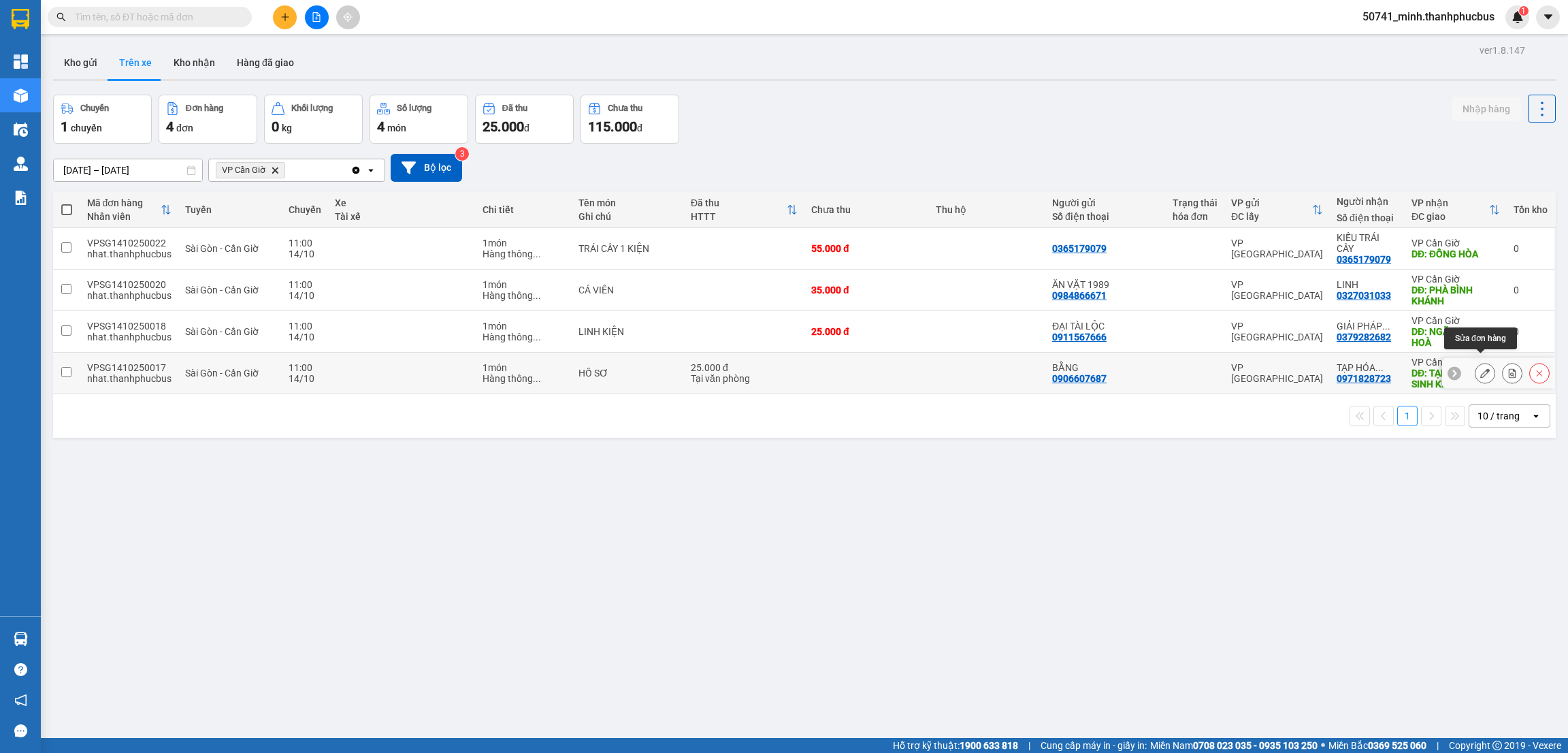
click at [1476, 362] on button at bounding box center [1485, 374] width 19 height 24
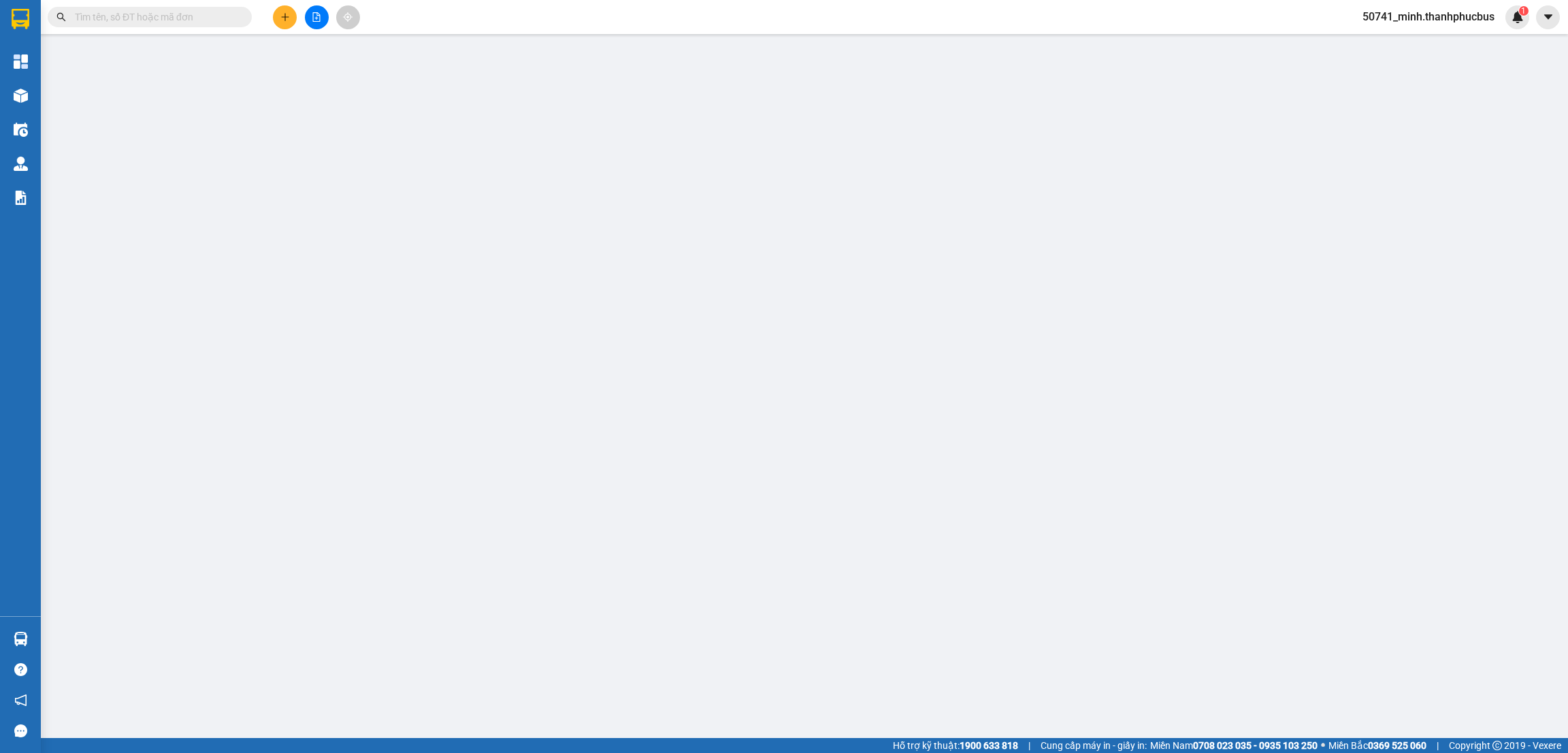
type input "0906607687"
type input "BẰNG"
type input "0971828723"
type input "TẠP HÓA SONG SINH"
type input "TẠP HÓA SONG SINH KDC PHƯỚC LỘC + 10K SHIP ĐÃ THU"
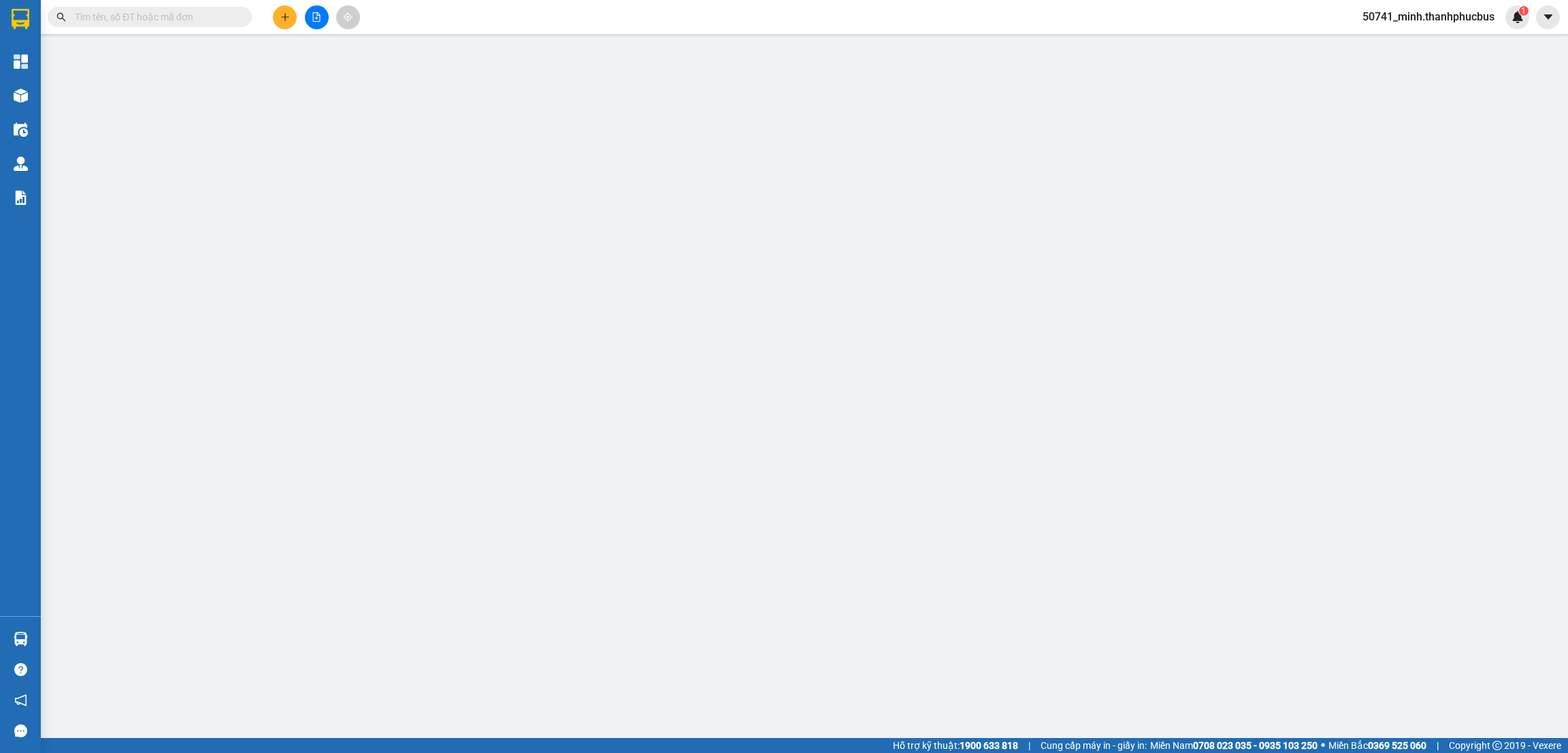
type input "25.000"
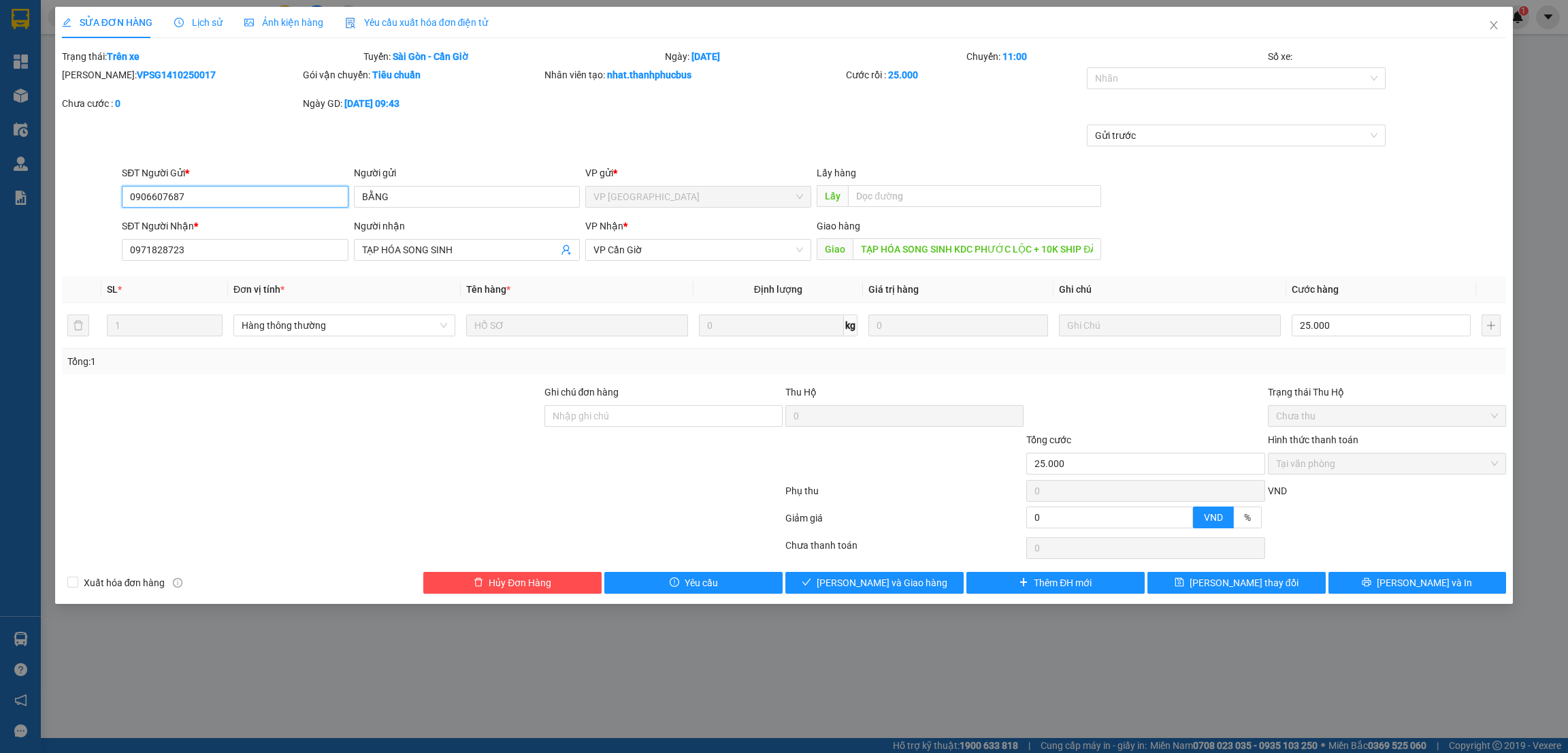
click at [1296, 468] on span "Tại văn phòng" at bounding box center [1386, 463] width 221 height 21
click at [816, 568] on div "Total Paid Fee 25.000 Total UnPaid Fee 0 Cash Collection Total Fee Trạng thái: …" at bounding box center [784, 321] width 1445 height 544
click at [858, 589] on span "[PERSON_NAME] và Giao hàng" at bounding box center [882, 582] width 131 height 15
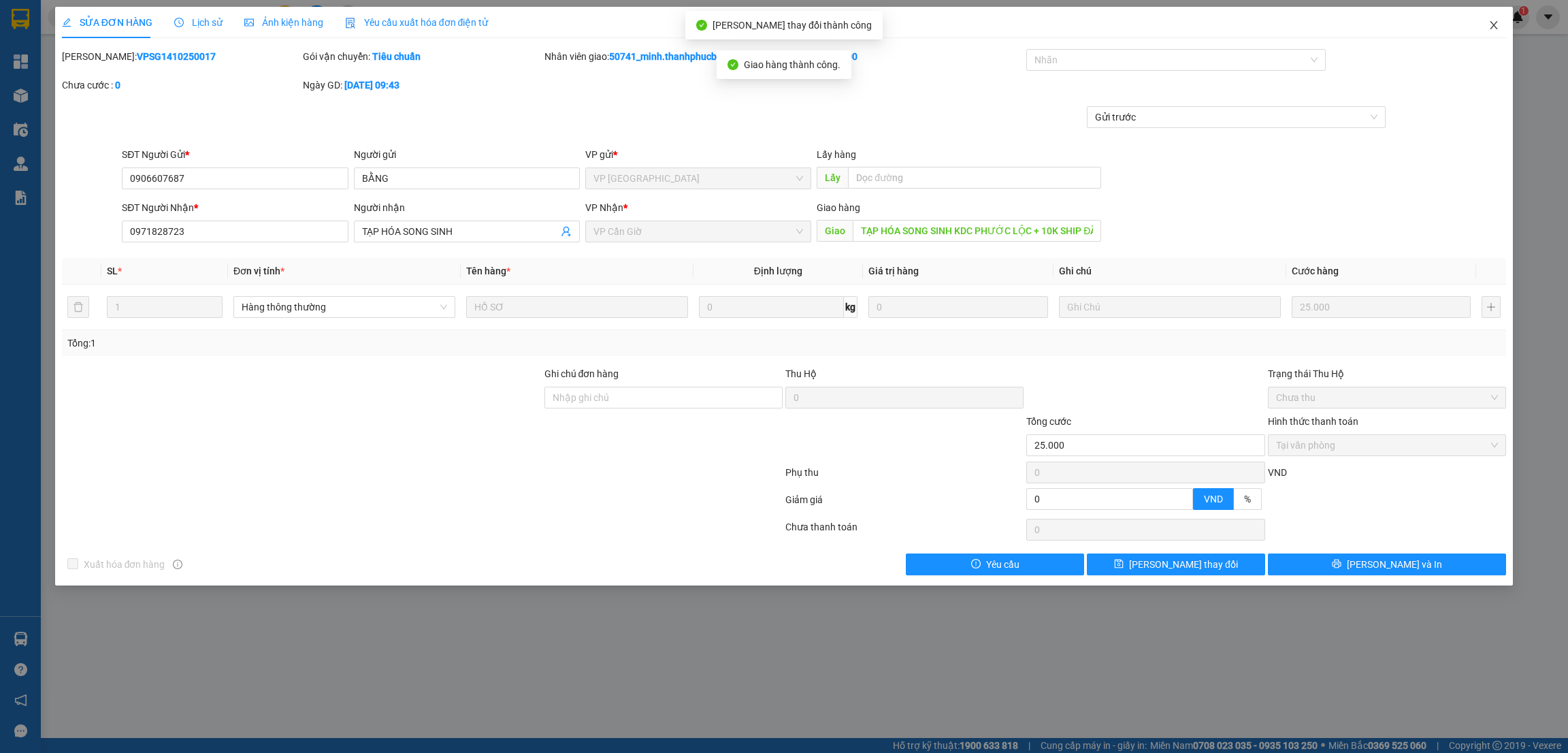
click at [1497, 29] on icon "close" at bounding box center [1494, 25] width 11 height 11
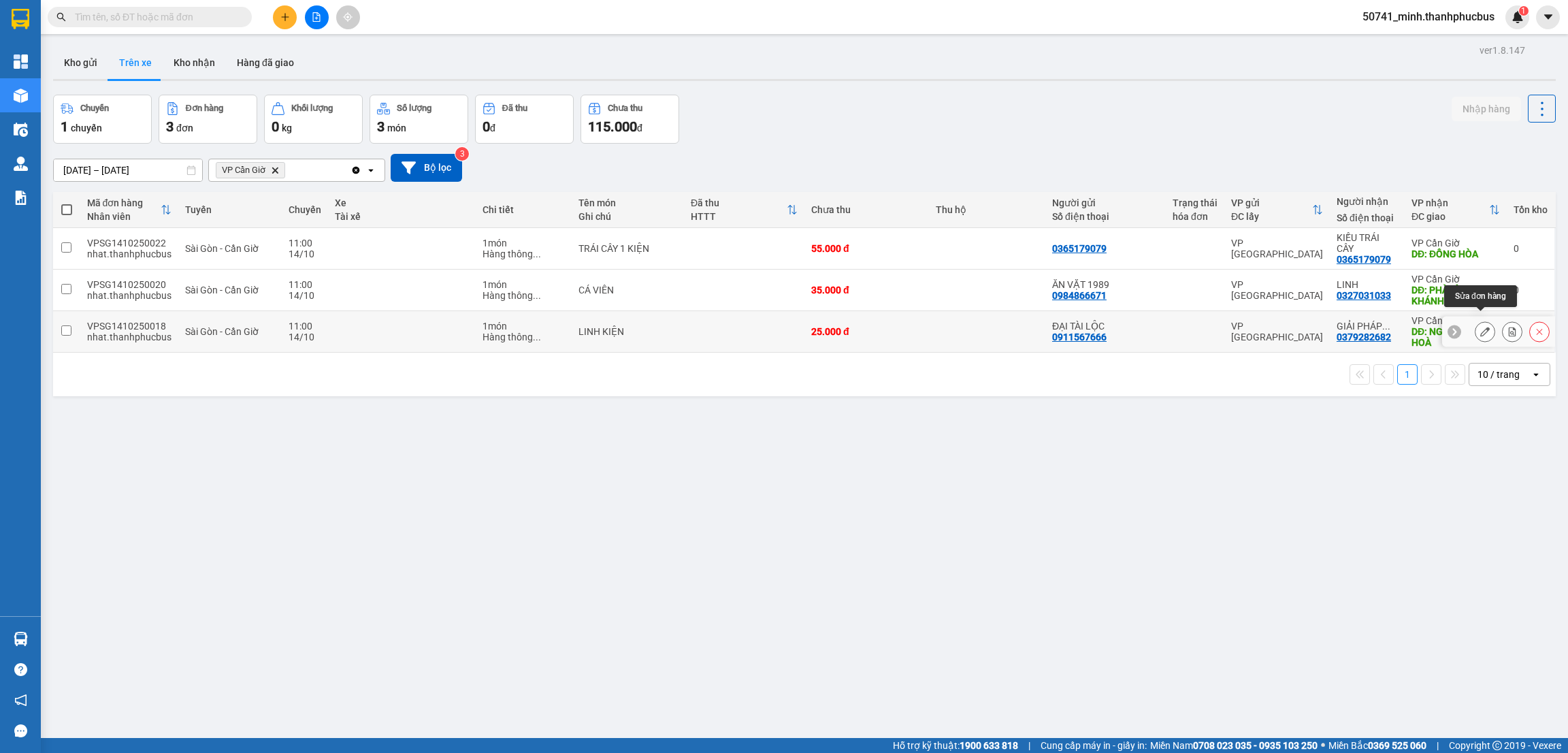
click at [1476, 321] on button at bounding box center [1485, 332] width 19 height 24
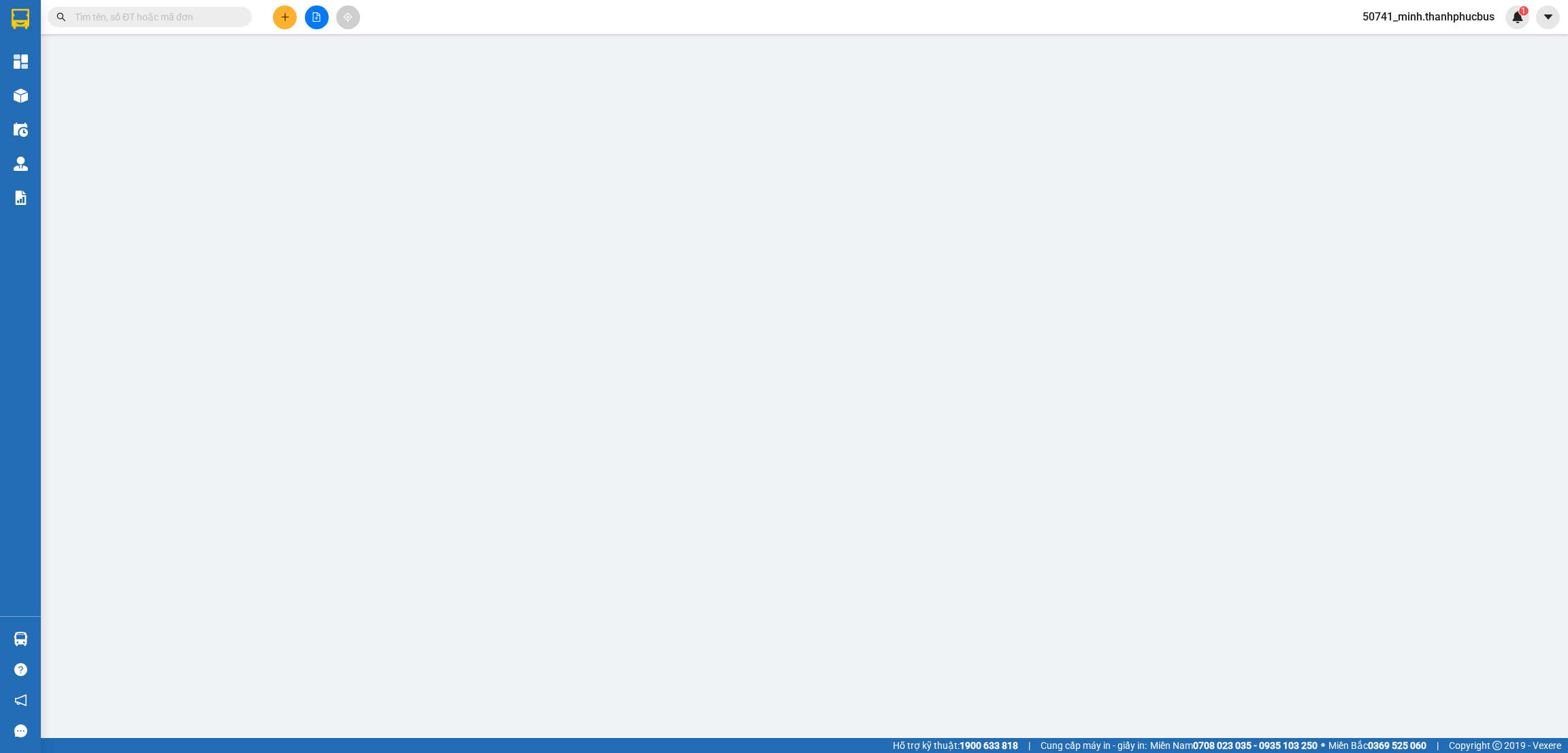
type input "0911567666"
type input "ĐẠI TÀI LỘC"
type input "0379282682"
type input "GIẢI PHÁP TƯƠNG LAI"
type input "NGÃ BA LONG HOÀ"
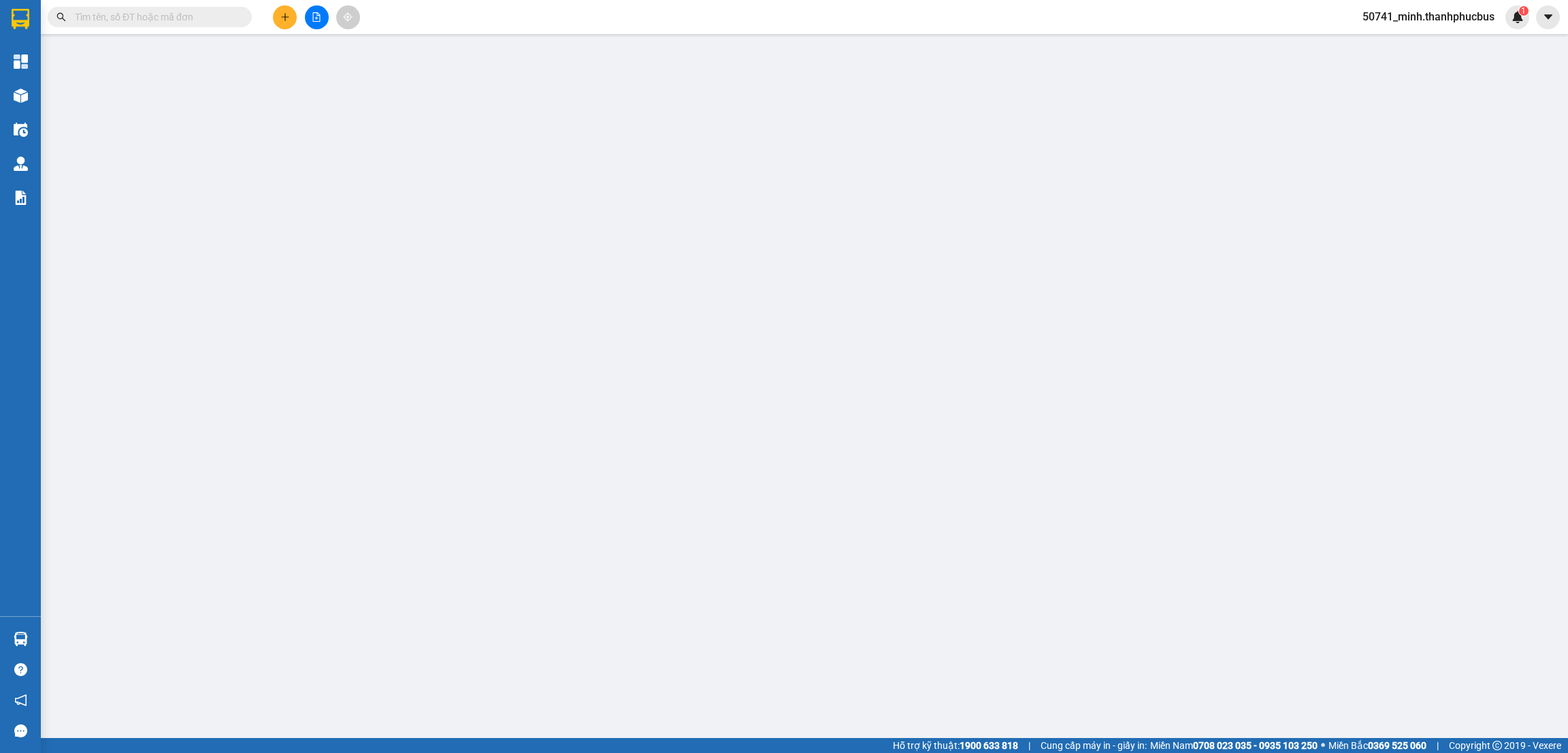
type input "N3"
type input "25.000"
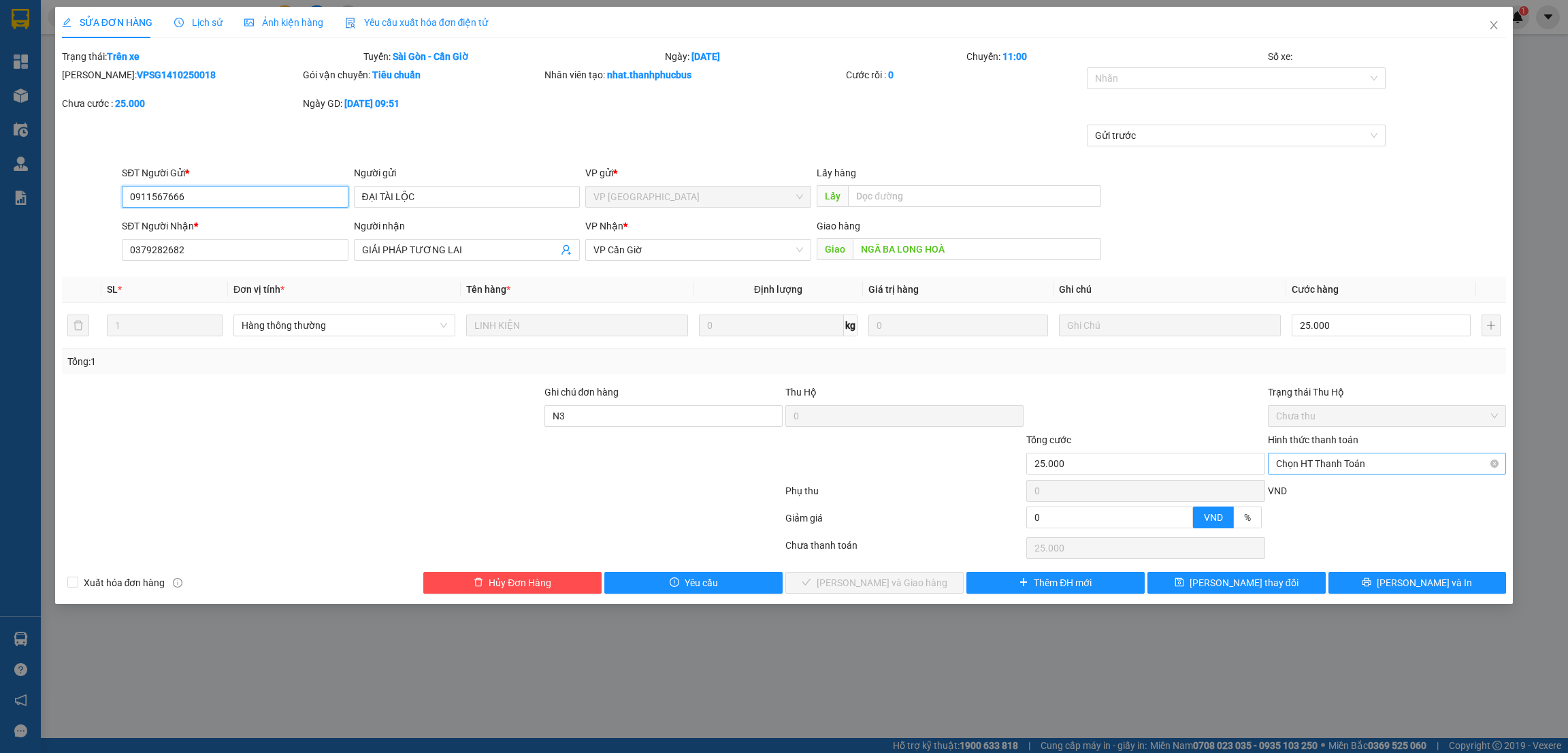
click at [1337, 464] on span "Chọn HT Thanh Toán" at bounding box center [1386, 463] width 221 height 21
click at [1320, 487] on div "Tại văn phòng" at bounding box center [1386, 491] width 221 height 15
type input "0"
click at [871, 585] on span "[PERSON_NAME] và Giao hàng" at bounding box center [882, 582] width 131 height 15
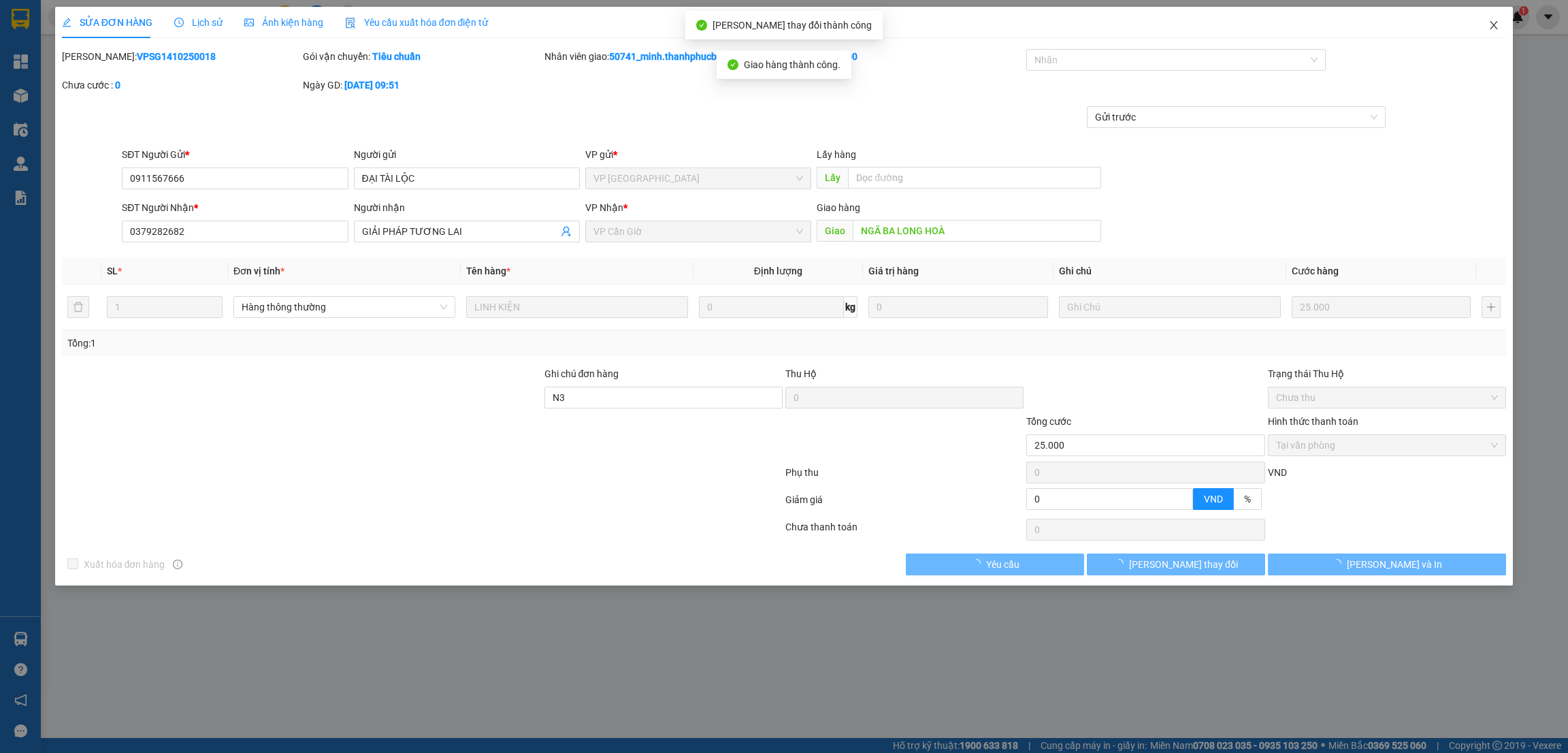
click at [1492, 22] on icon "close" at bounding box center [1494, 25] width 11 height 11
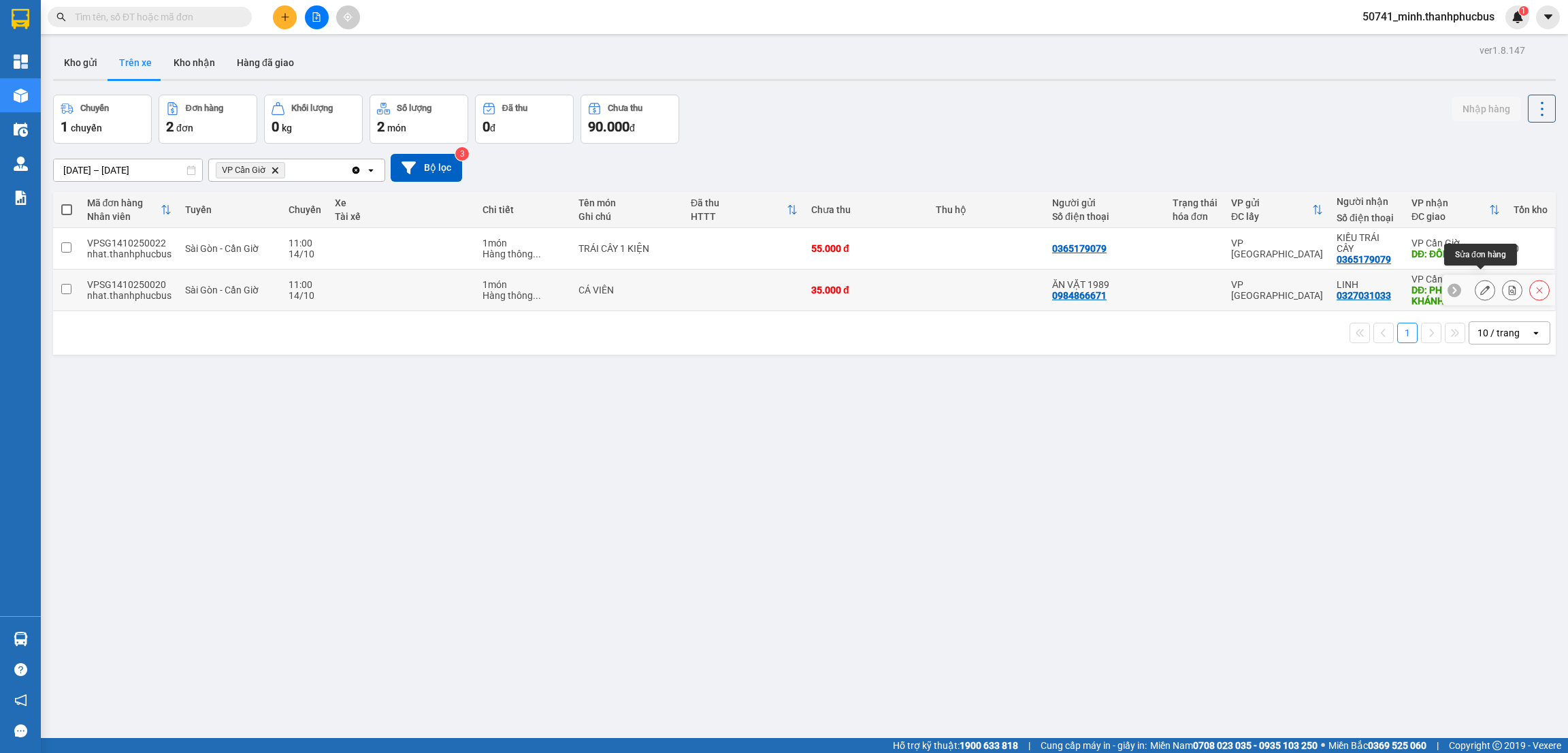
click at [1480, 285] on icon at bounding box center [1485, 290] width 10 height 10
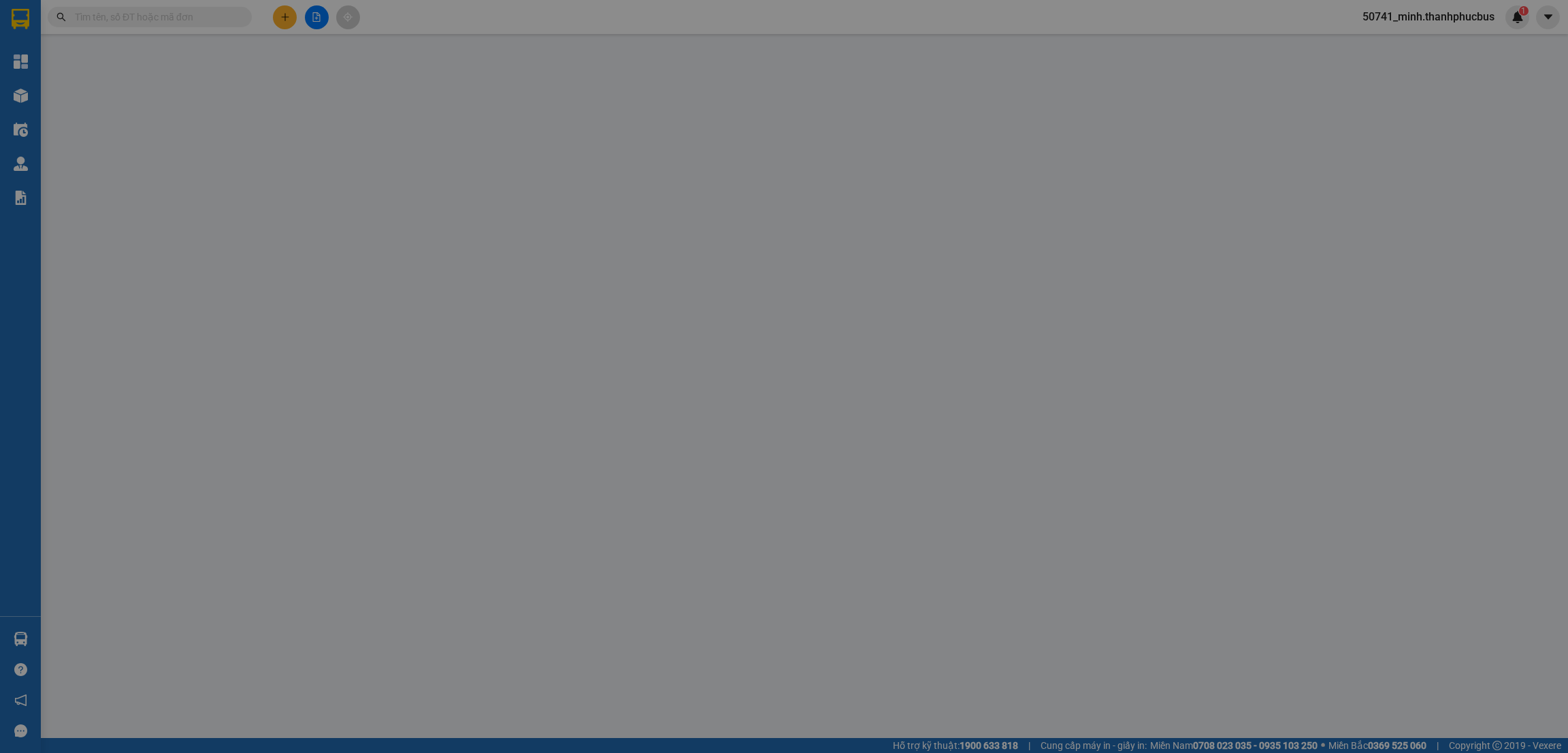
type input "0984866671"
type input "ĂN VẶT 1989"
type input "0327031033"
type input "LINH"
type input "PHÀ BÌNH KHÁNH"
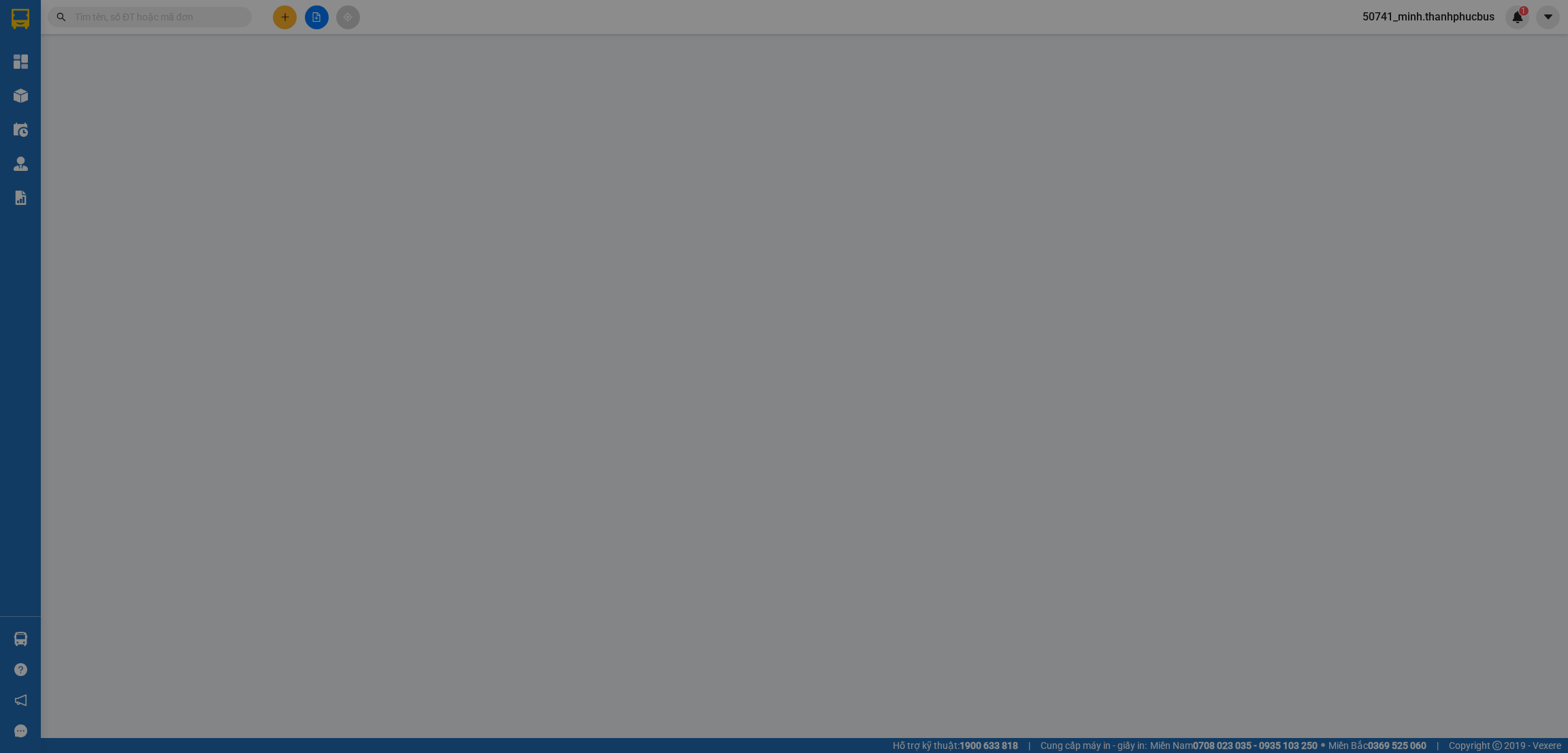
type input "N3"
type input "35.000"
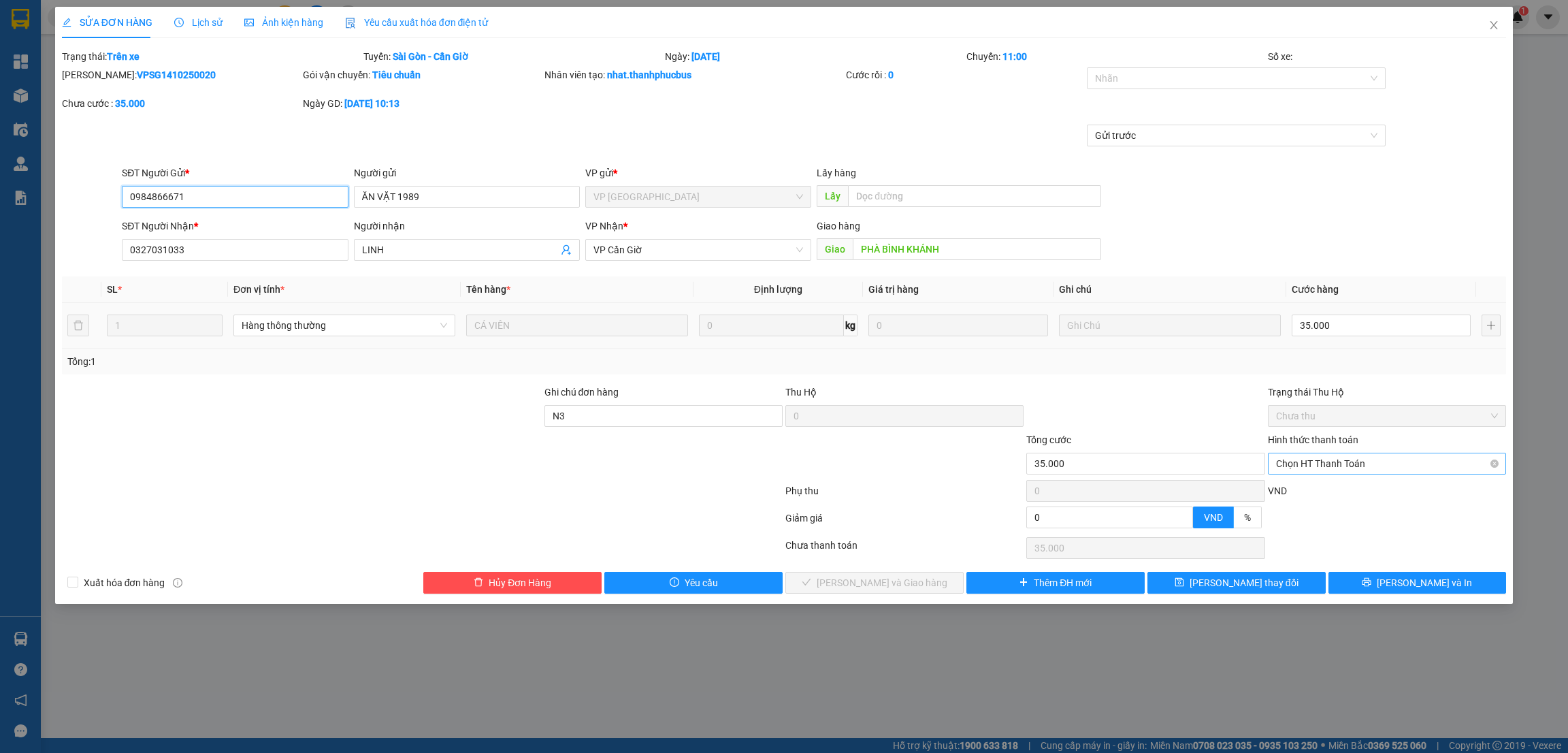
click at [1323, 463] on span "Chọn HT Thanh Toán" at bounding box center [1386, 463] width 221 height 21
click at [1300, 495] on div "Tại văn phòng" at bounding box center [1386, 491] width 221 height 15
type input "0"
click at [892, 587] on span "[PERSON_NAME] và Giao hàng" at bounding box center [882, 582] width 131 height 15
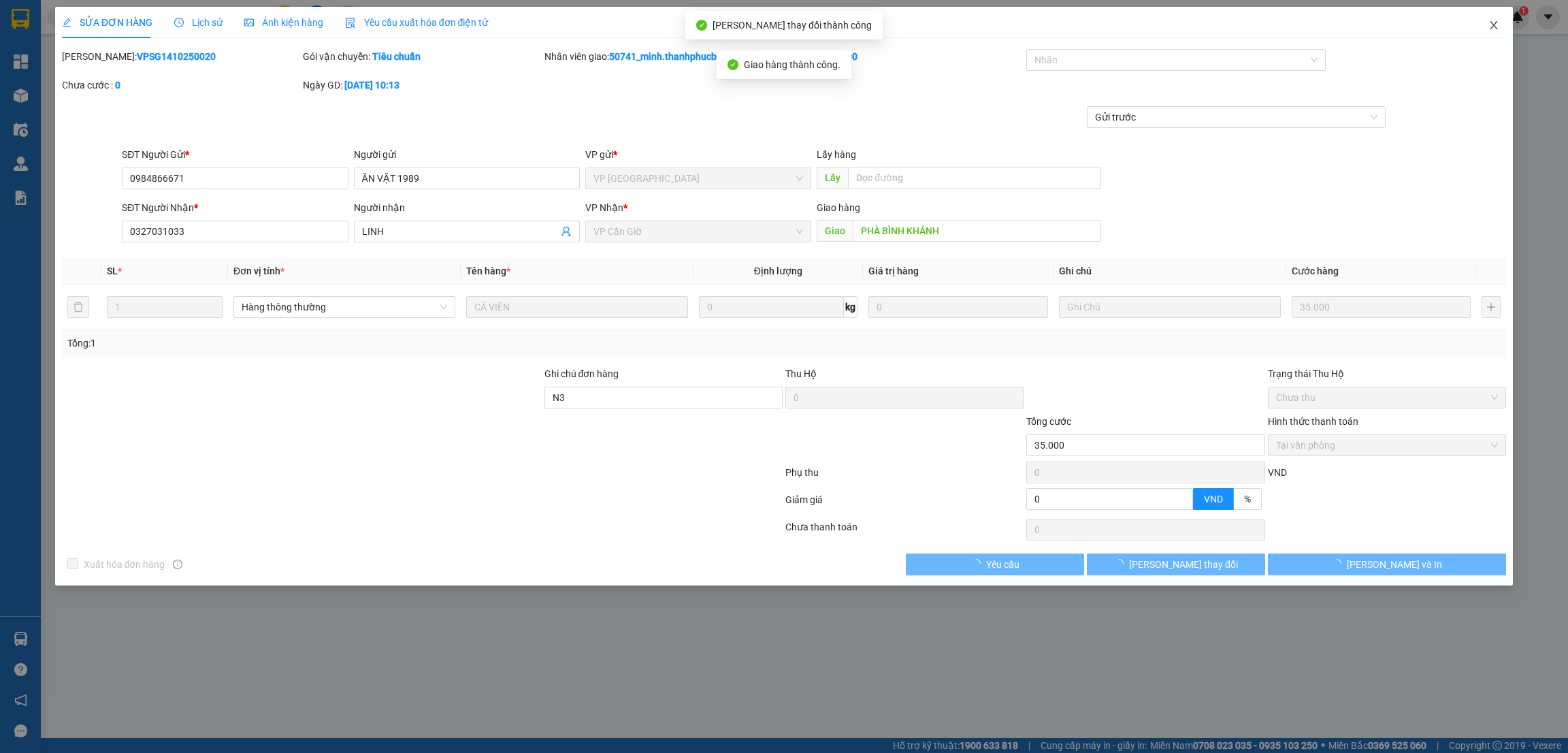
click at [1493, 26] on icon "close" at bounding box center [1495, 25] width 8 height 8
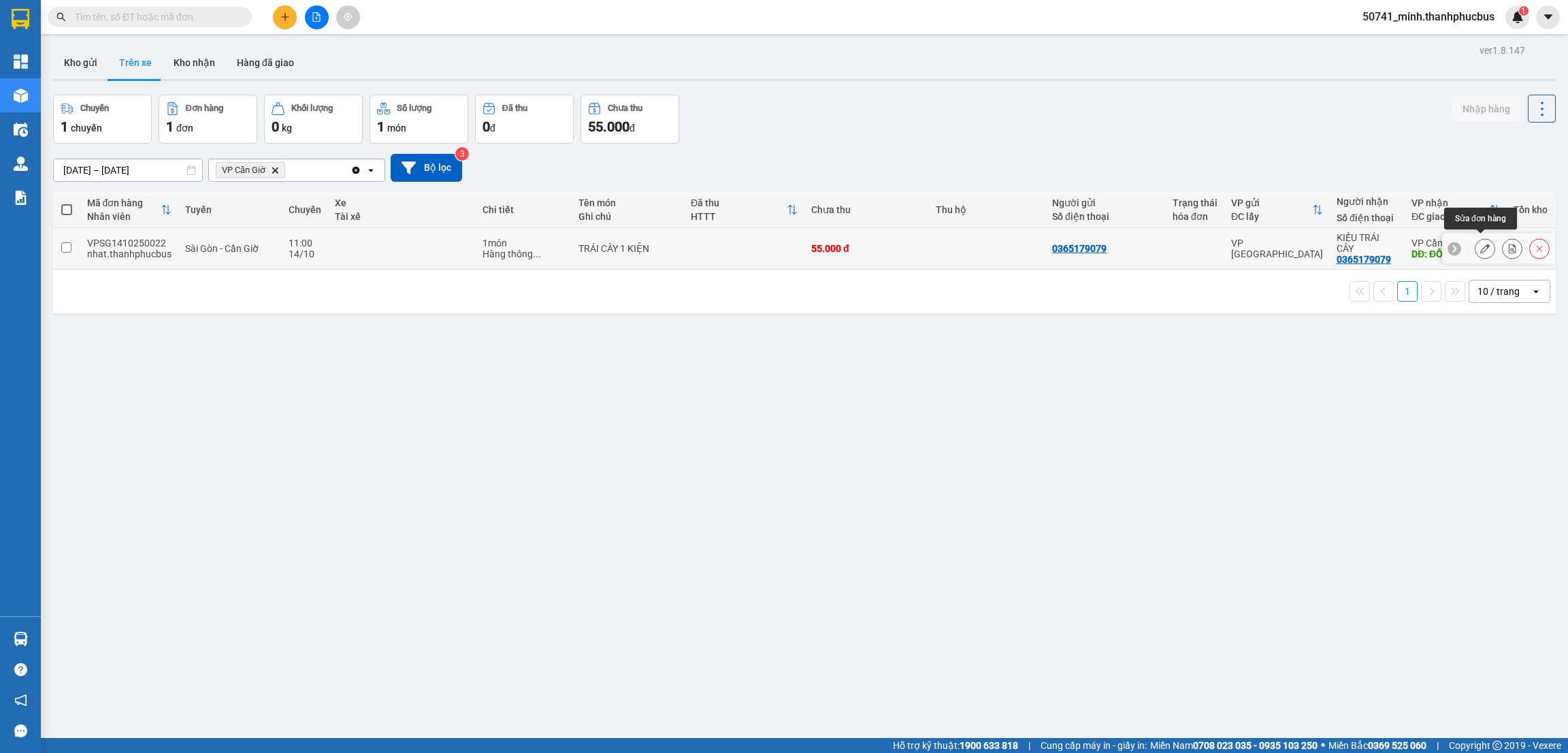
click at [1481, 243] on icon at bounding box center [1485, 248] width 10 height 10
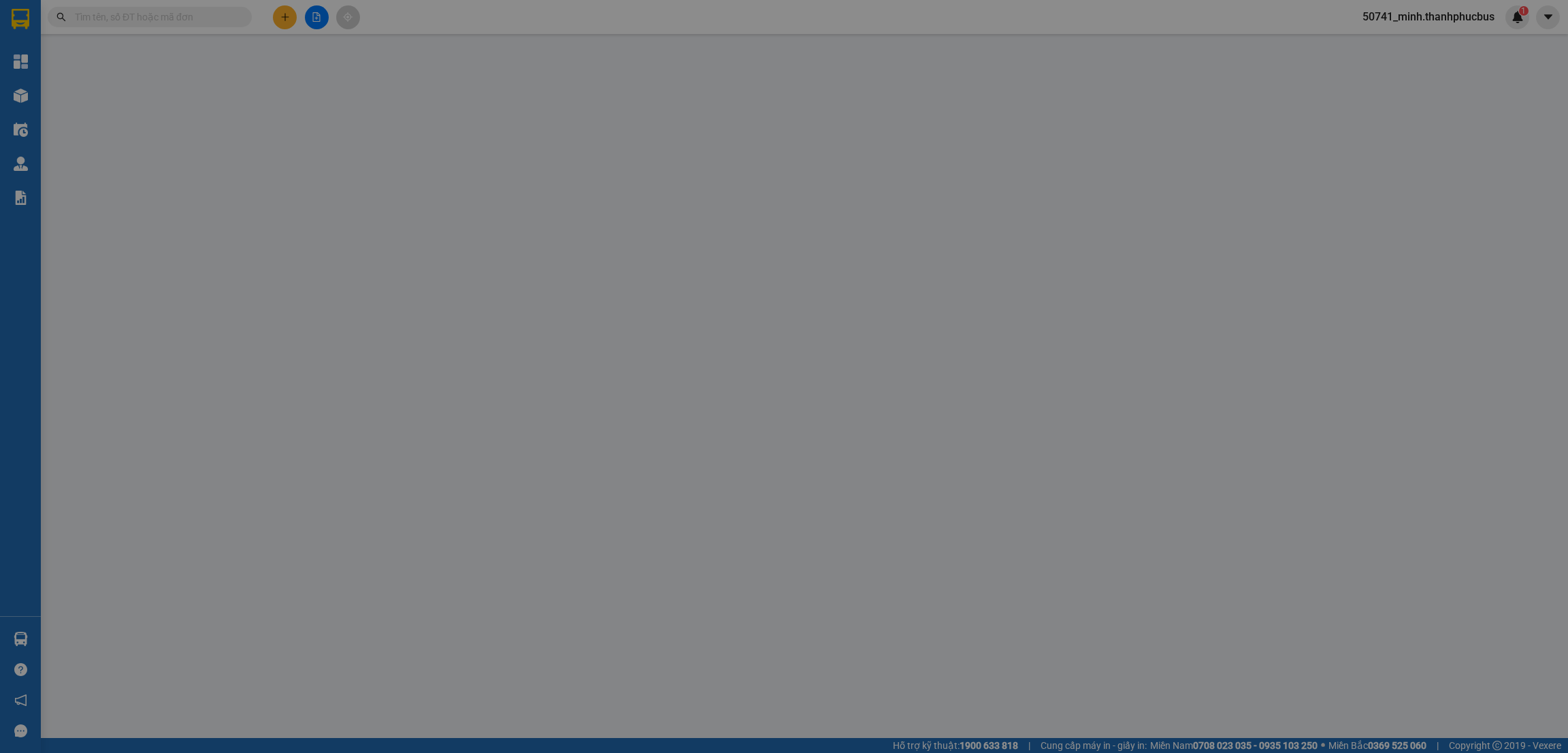
type input "0365179079"
type input "KIỀU TRÁI CÂY"
type input "ĐỒNG HÒA"
type input "55.000"
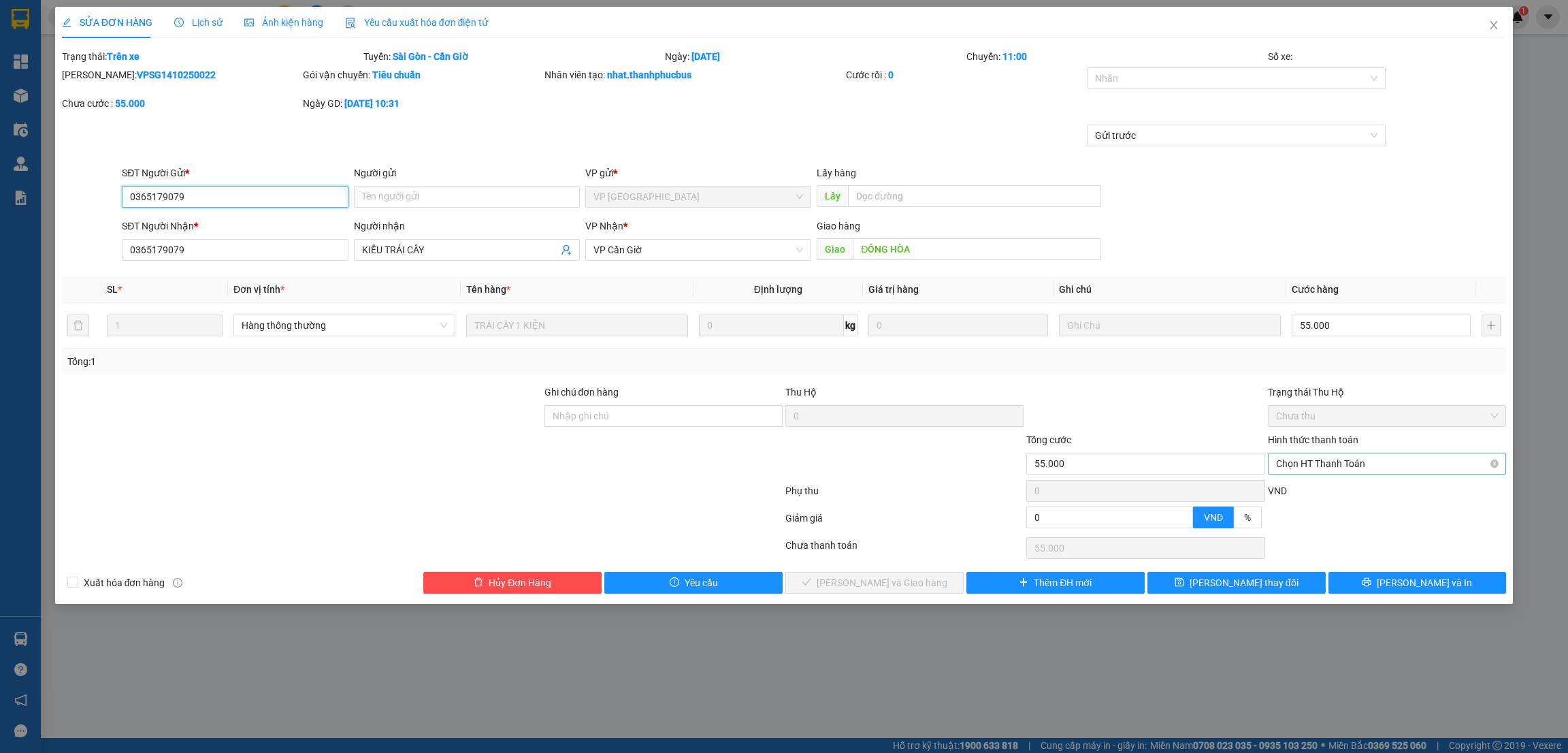
click at [1351, 458] on span "Chọn HT Thanh Toán" at bounding box center [1386, 463] width 221 height 21
click at [1334, 479] on div "Total Paid Fee 0 Total UnPaid Fee 55.000 Cash Collection Total Fee Trạng thái: …" at bounding box center [784, 321] width 1445 height 544
click at [1339, 469] on span "Chọn HT Thanh Toán" at bounding box center [1386, 463] width 221 height 21
click at [1324, 495] on div "Tại văn phòng" at bounding box center [1386, 491] width 221 height 15
type input "0"
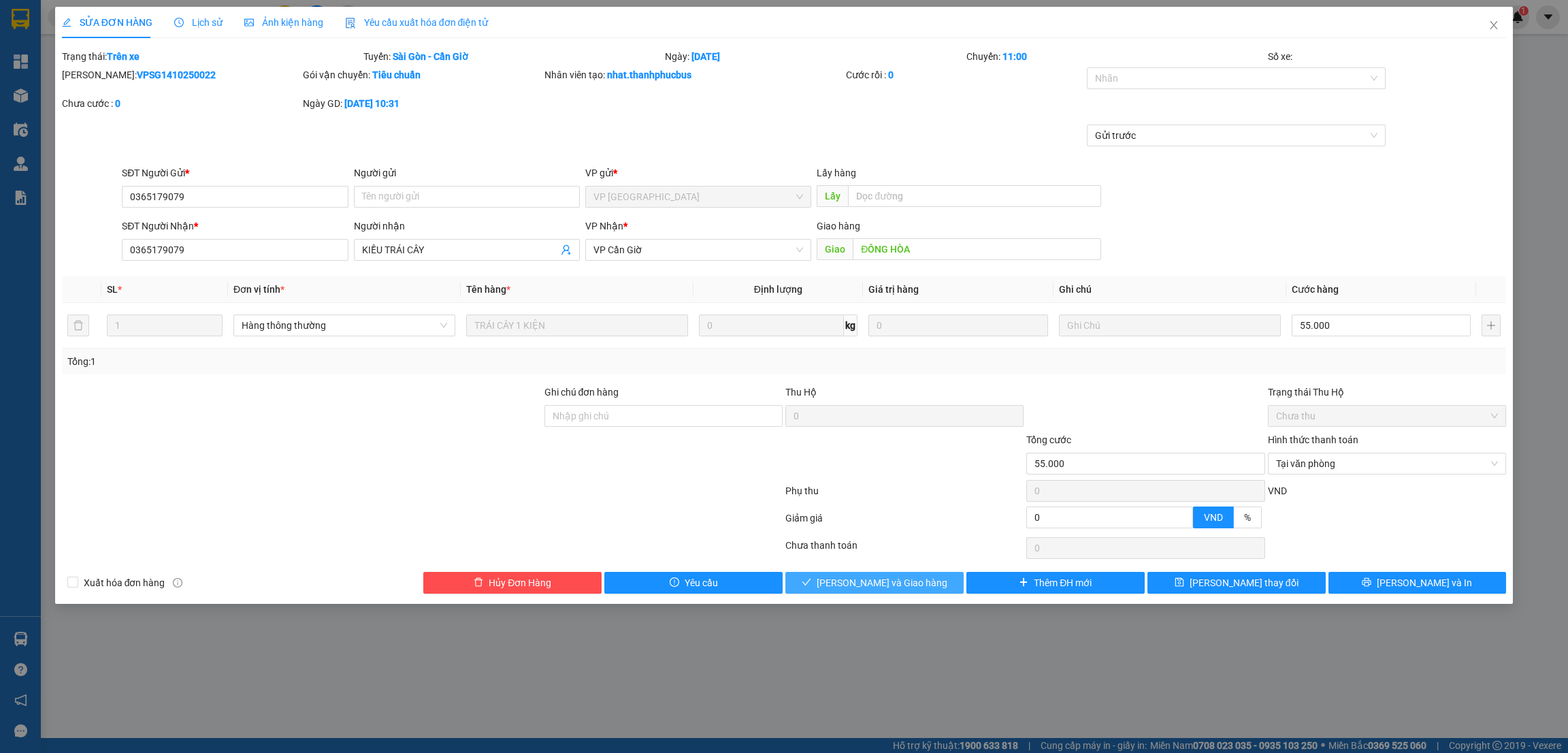
click at [890, 585] on span "[PERSON_NAME] và Giao hàng" at bounding box center [882, 582] width 131 height 15
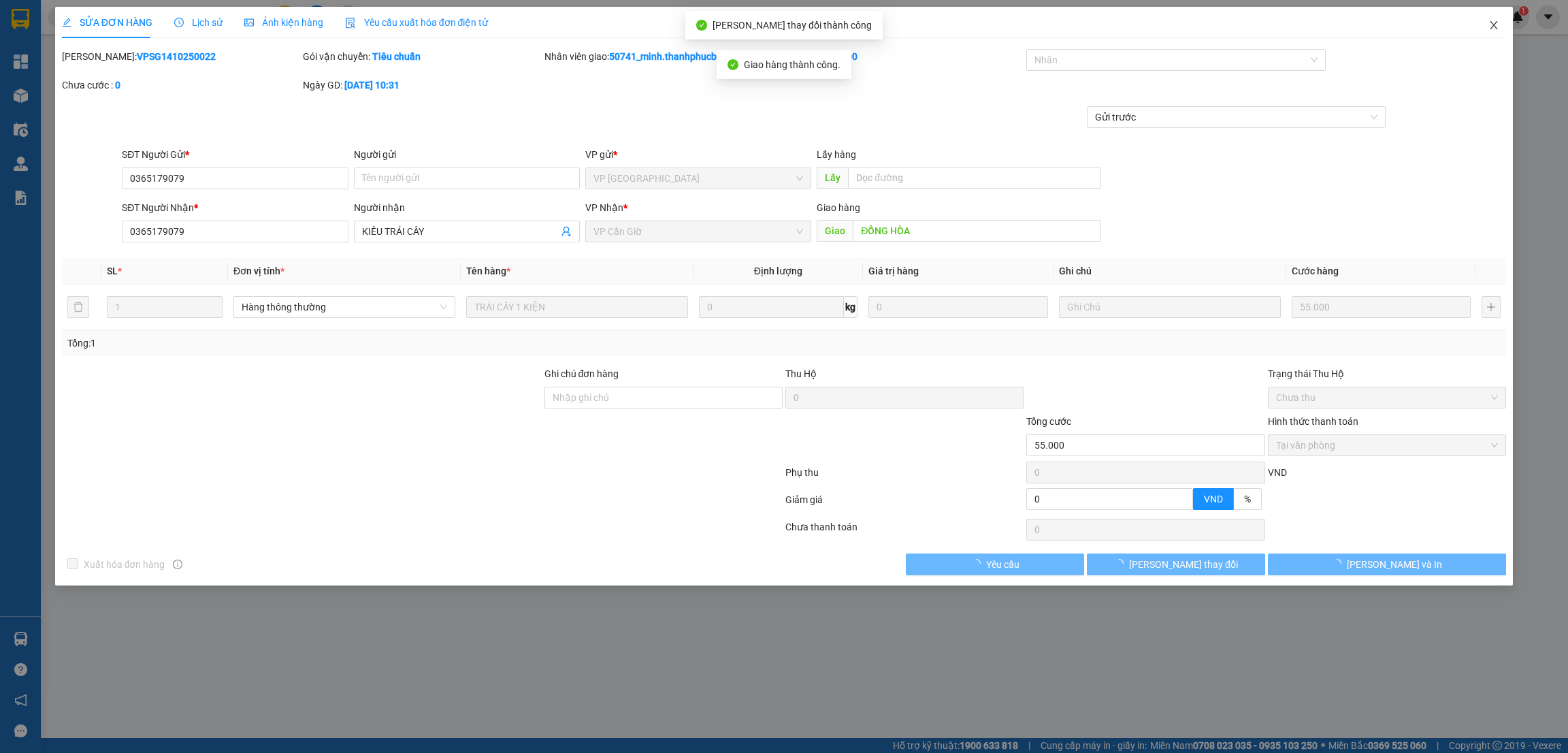
click at [1496, 29] on icon "close" at bounding box center [1494, 25] width 11 height 11
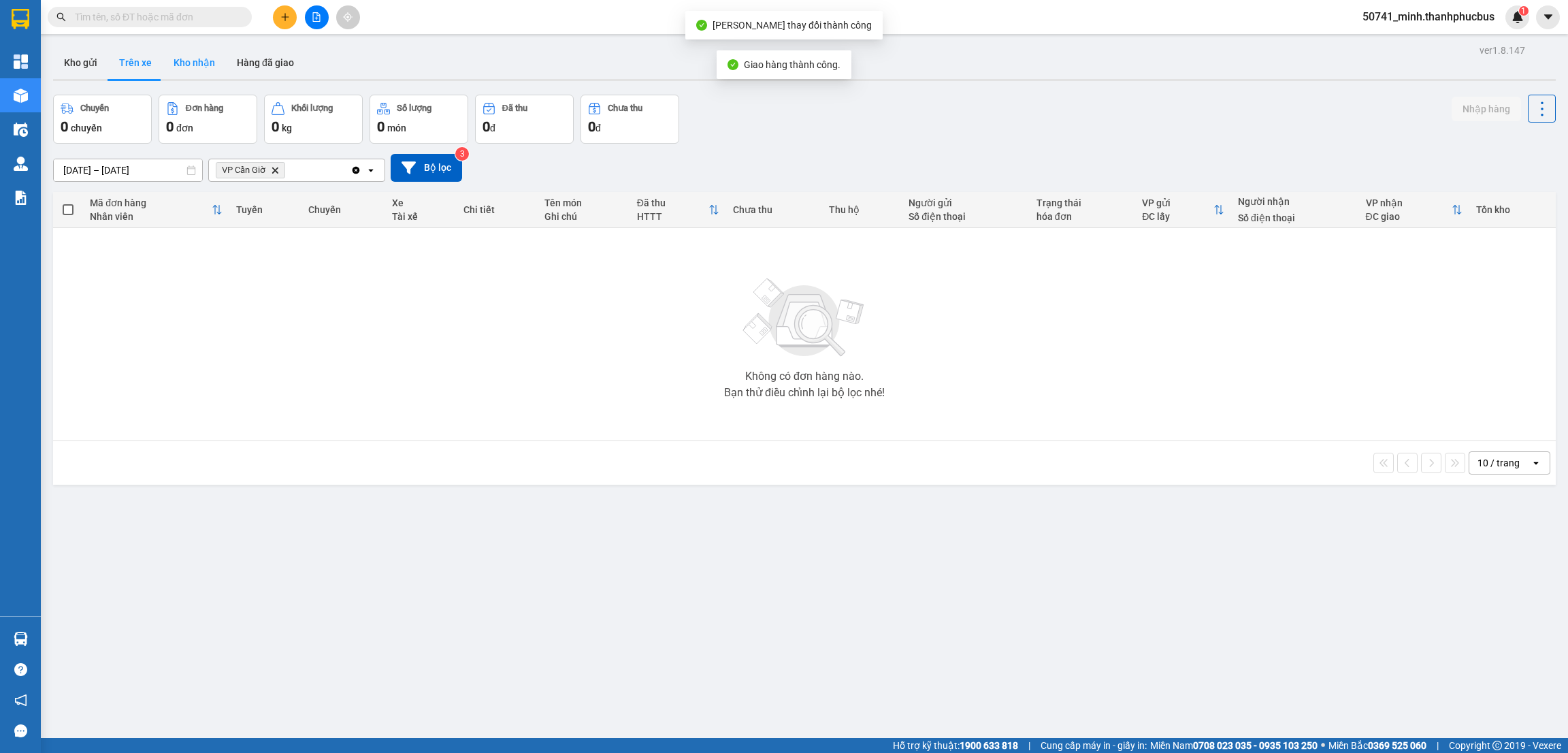
click at [185, 59] on button "Kho nhận" at bounding box center [195, 63] width 64 height 33
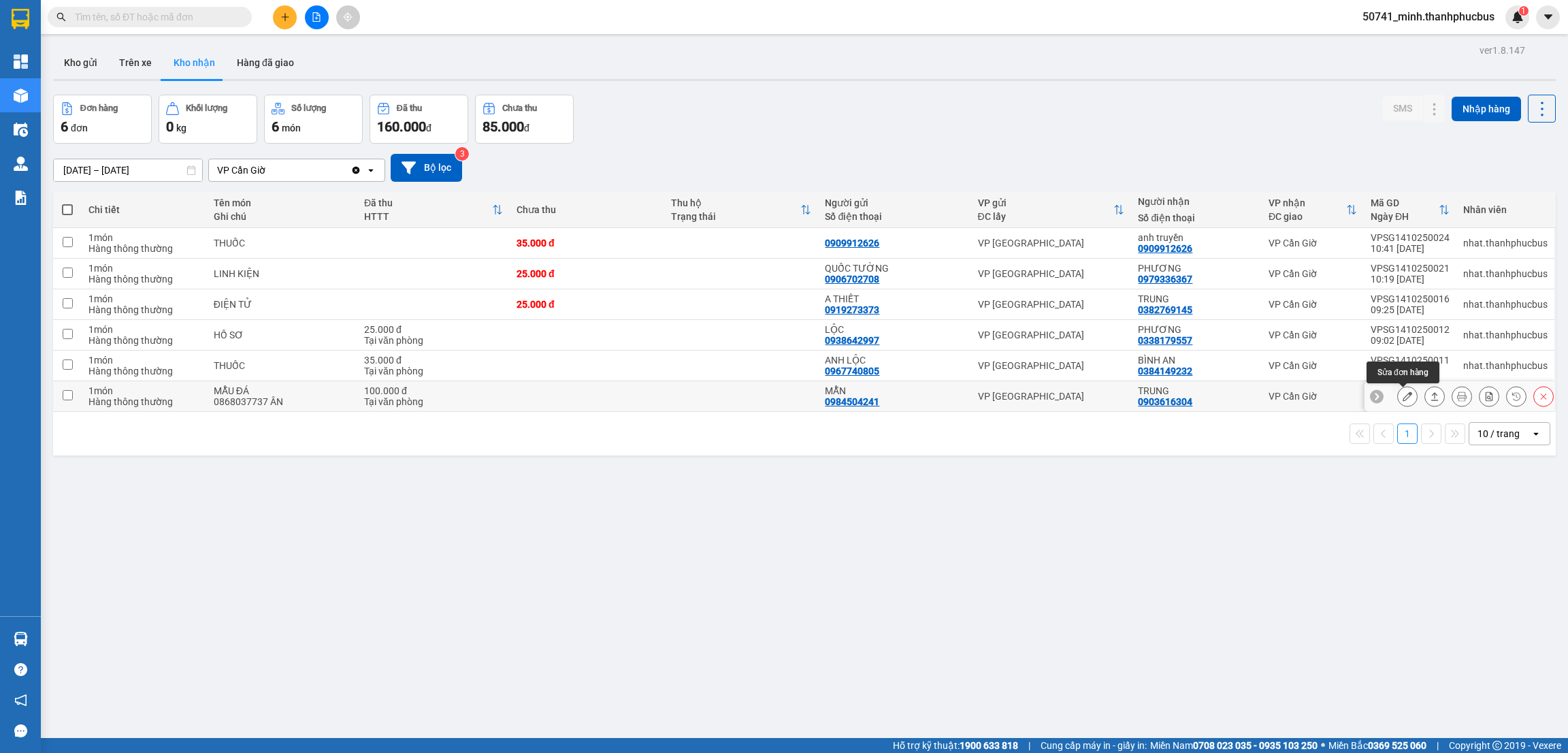
click at [1405, 394] on icon at bounding box center [1407, 396] width 10 height 10
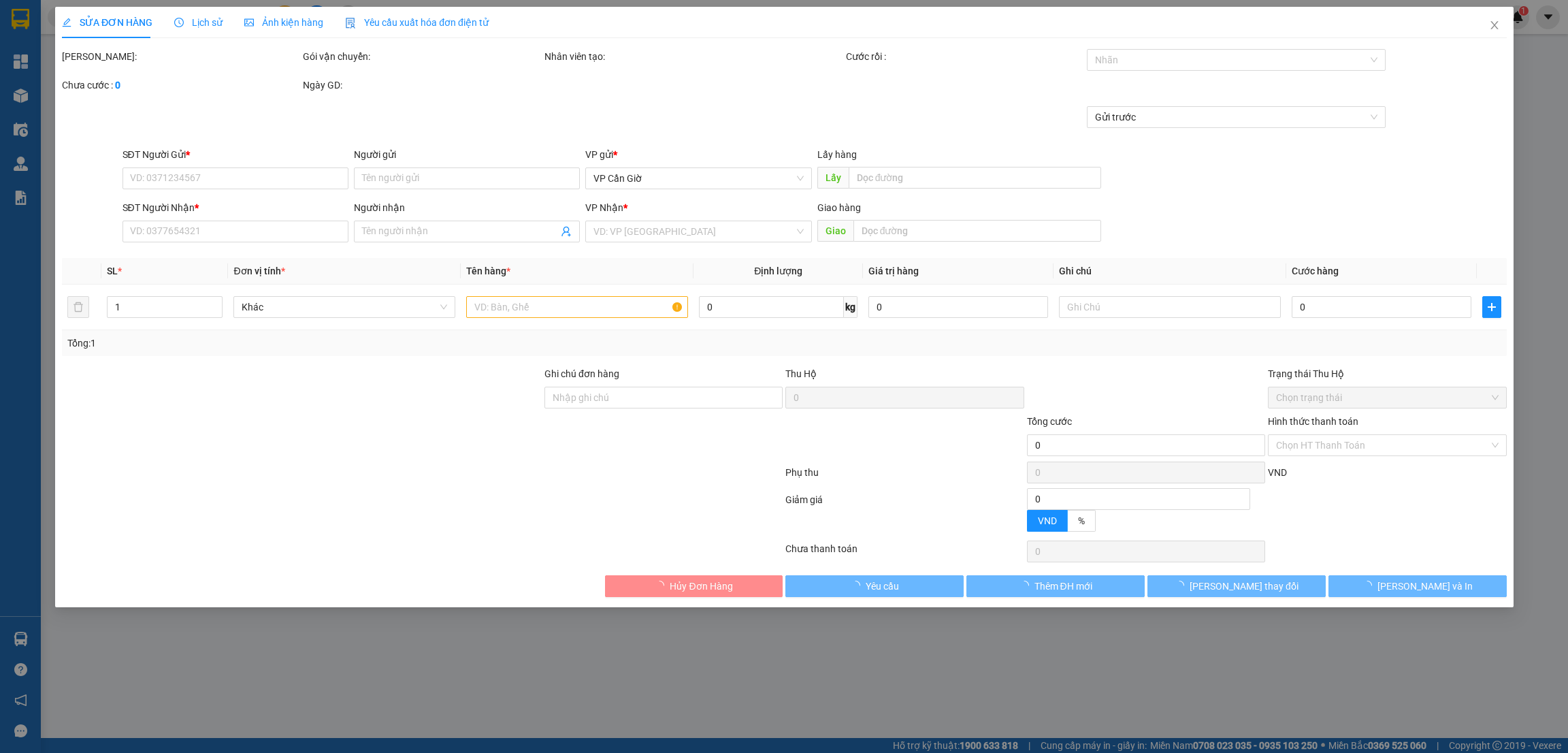
type input "0984504241"
type input "MẪN"
type input "0903616304"
type input "TRUNG"
type input "100.000"
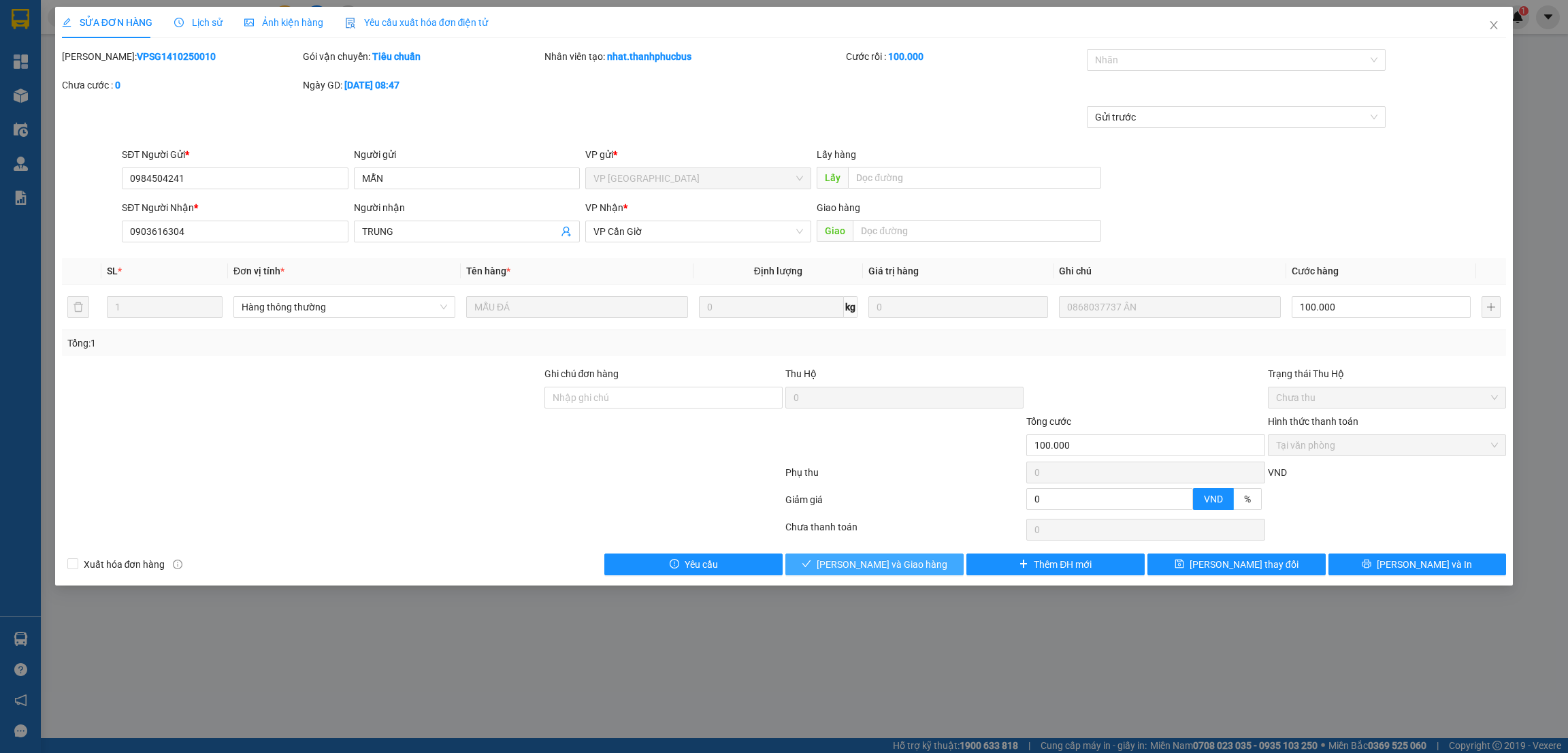
click at [895, 565] on span "[PERSON_NAME] và Giao hàng" at bounding box center [882, 564] width 131 height 15
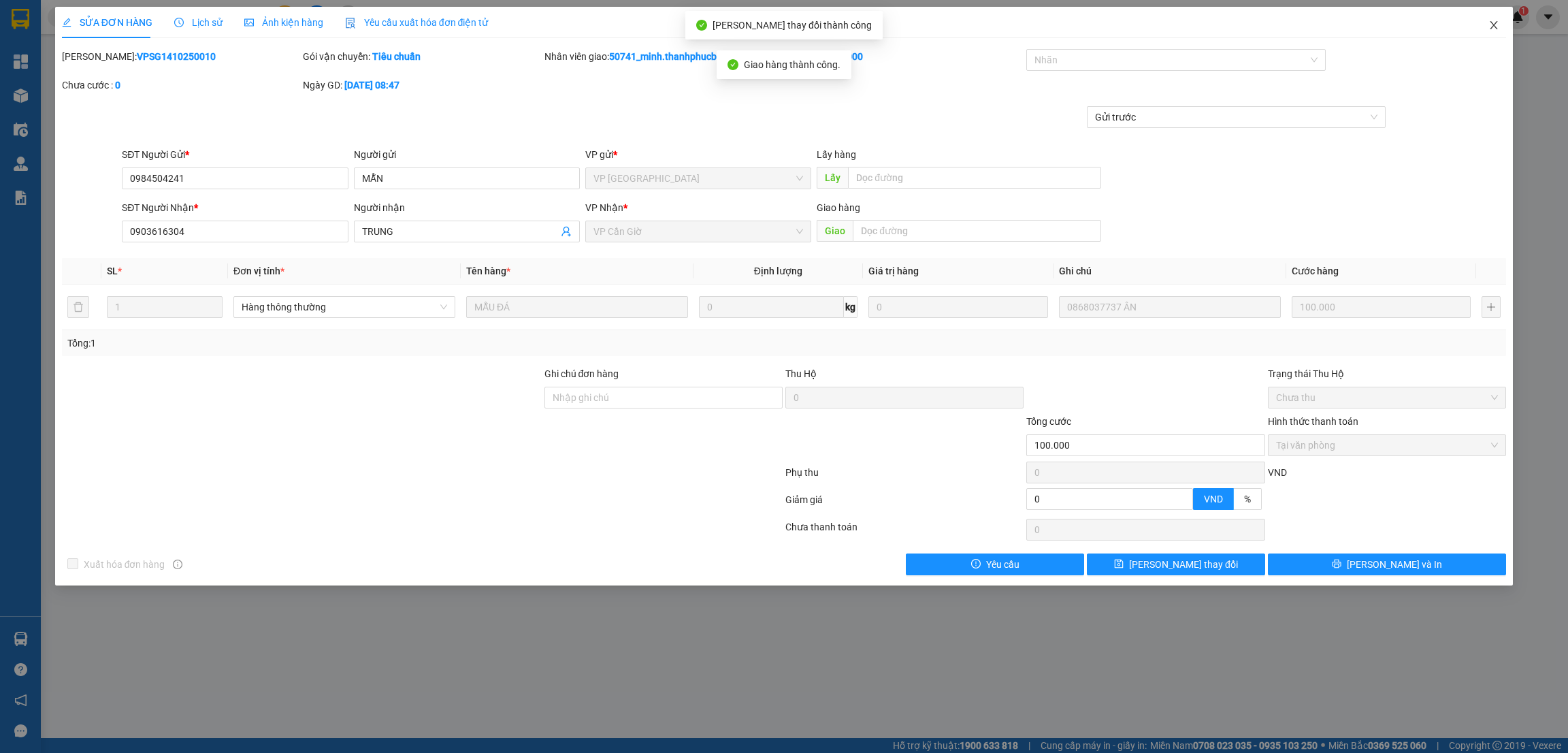
click at [1489, 27] on icon "close" at bounding box center [1494, 25] width 11 height 11
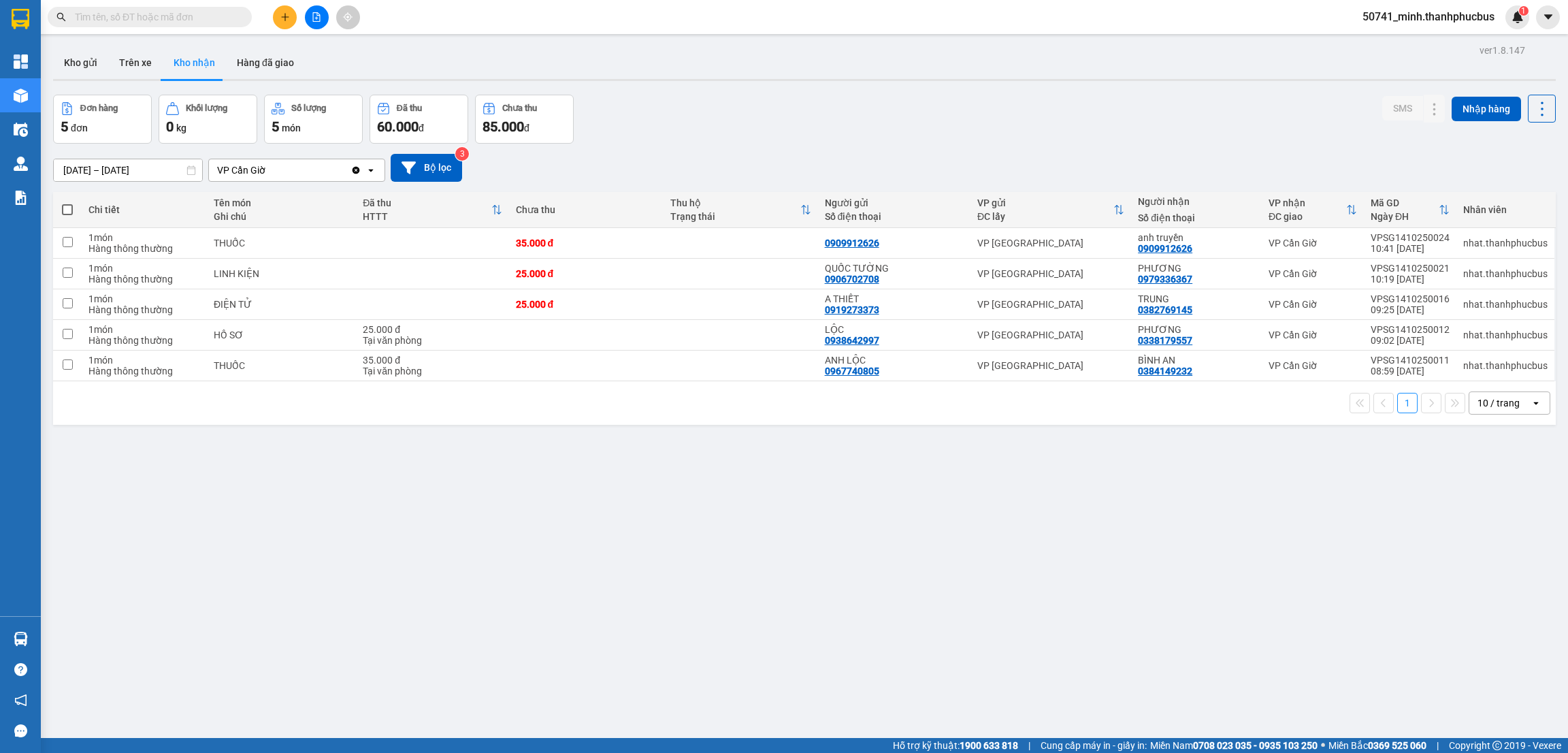
click at [747, 501] on div "ver 1.8.147 Kho gửi Trên xe Kho nhận Hàng đã giao Đơn hàng 5 đơn Khối lượng 0 k…" at bounding box center [804, 417] width 1513 height 753
click at [579, 601] on div "ver 1.8.147 Kho gửi Trên xe Kho nhận Hàng đã giao Đơn hàng 5 đơn Khối lượng 0 k…" at bounding box center [804, 417] width 1513 height 753
